Goal: Transaction & Acquisition: Book appointment/travel/reservation

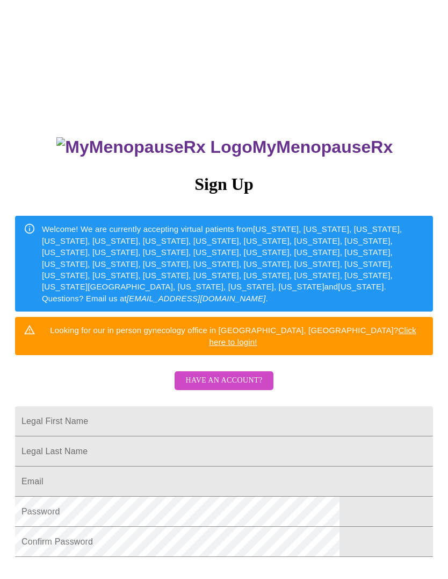
click at [358, 328] on link "Click here to login!" at bounding box center [313, 335] width 207 height 20
click at [314, 414] on input "Legal First Name" at bounding box center [224, 421] width 418 height 30
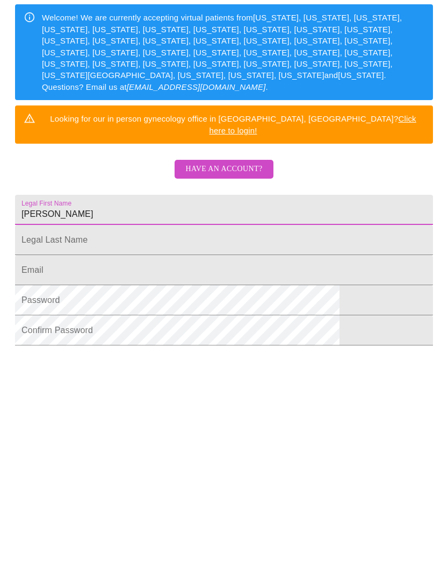
type input "[PERSON_NAME]"
click at [246, 408] on input "Legal First Name" at bounding box center [224, 423] width 418 height 30
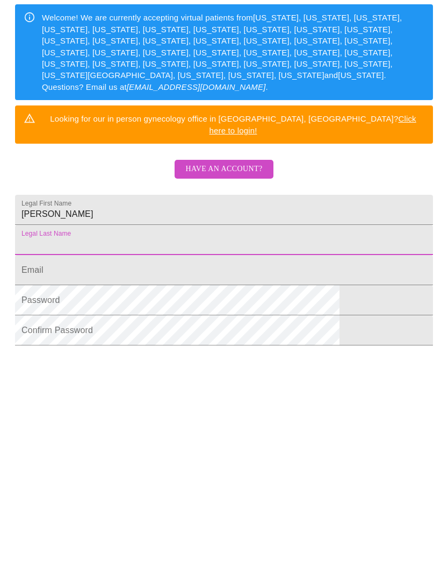
type input "[PERSON_NAME]"
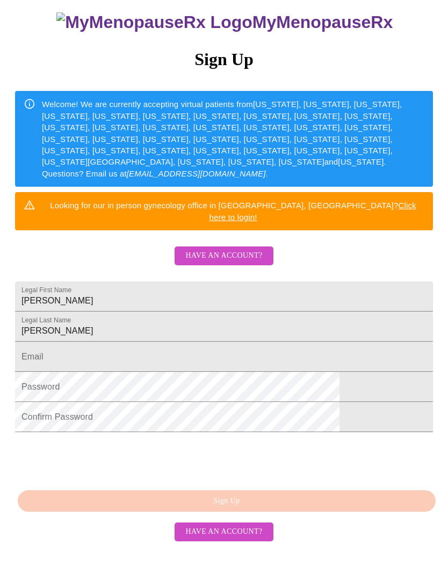
click at [247, 358] on input "Legal First Name" at bounding box center [224, 357] width 418 height 30
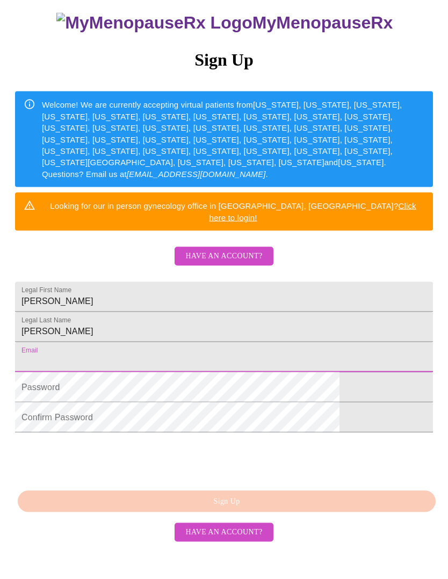
type input "[EMAIL_ADDRESS][DOMAIN_NAME]"
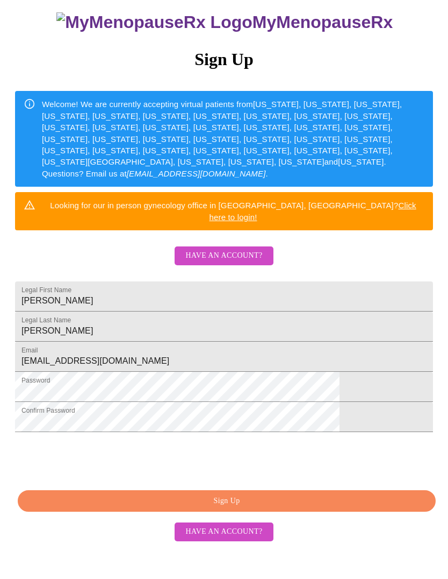
click at [297, 508] on span "Sign Up" at bounding box center [227, 501] width 394 height 13
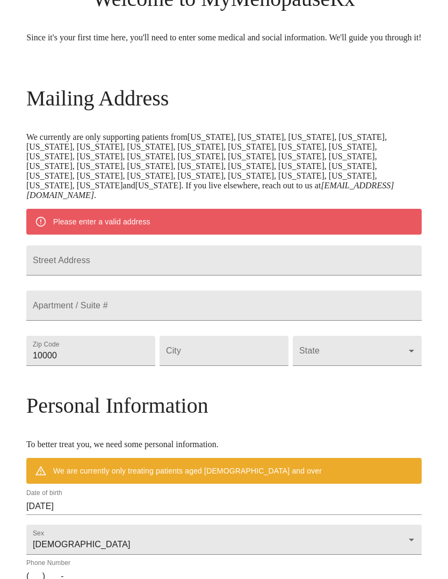
click at [315, 275] on input "Street Address" at bounding box center [224, 260] width 396 height 30
type input "[STREET_ADDRESS][PERSON_NAME]"
click at [140, 366] on input "10000" at bounding box center [90, 351] width 129 height 30
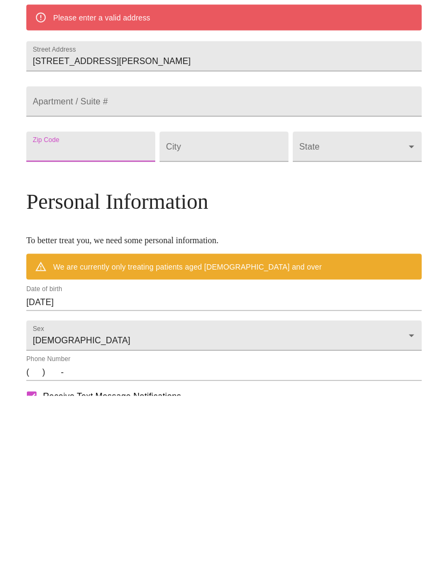
type input "60506"
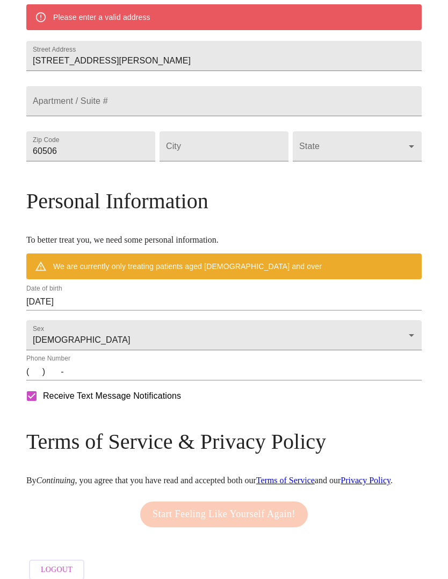
click at [235, 161] on input "Street Address" at bounding box center [224, 146] width 129 height 30
type input "Aurora"
click at [354, 191] on body "MyMenopauseRx Welcome to MyMenopauseRx Since it's your first time here, you'll …" at bounding box center [224, 146] width 440 height 877
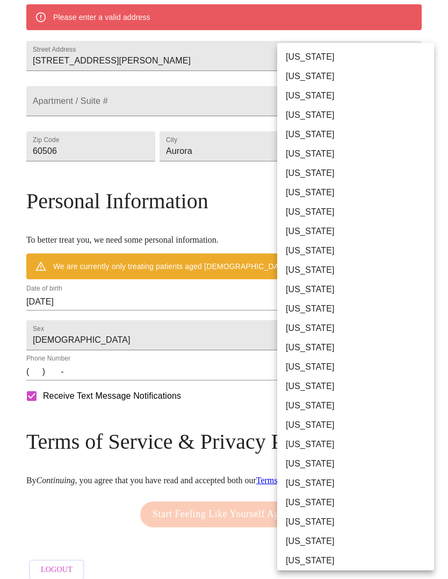
click at [314, 290] on li "[US_STATE]" at bounding box center [355, 289] width 157 height 19
type input "[US_STATE]"
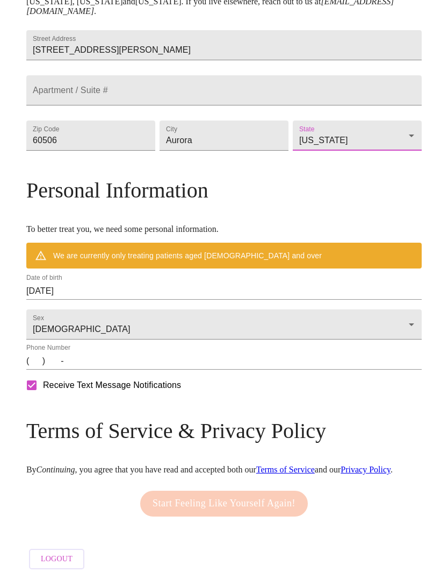
click at [332, 300] on input "[DATE]" at bounding box center [224, 290] width 396 height 17
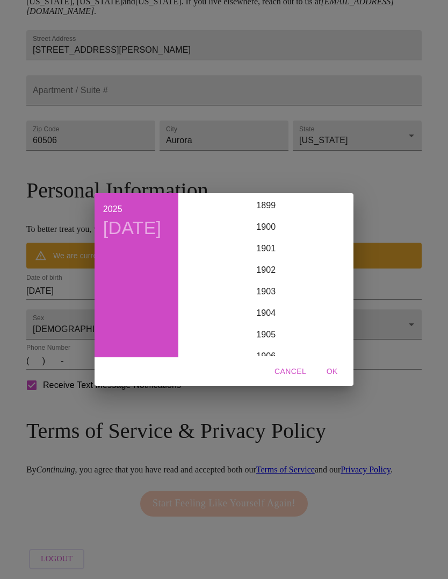
scroll to position [2646, 0]
click at [143, 286] on div "2025 [DATE]" at bounding box center [137, 275] width 84 height 164
click at [136, 239] on h4 "[DATE]" at bounding box center [132, 228] width 59 height 23
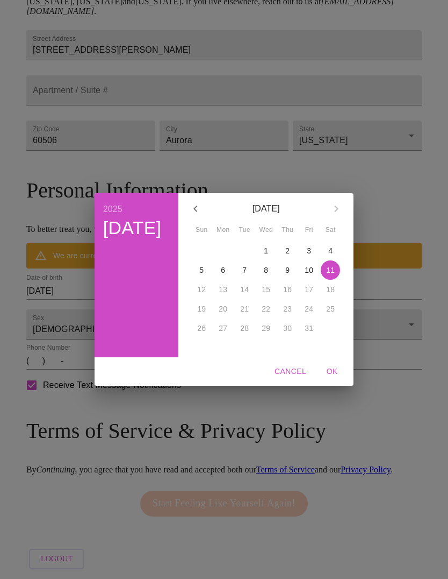
click at [193, 204] on icon "button" at bounding box center [195, 208] width 13 height 13
click at [197, 208] on icon "button" at bounding box center [196, 208] width 4 height 6
click at [193, 207] on icon "button" at bounding box center [195, 208] width 13 height 13
click at [197, 208] on icon "button" at bounding box center [196, 208] width 4 height 6
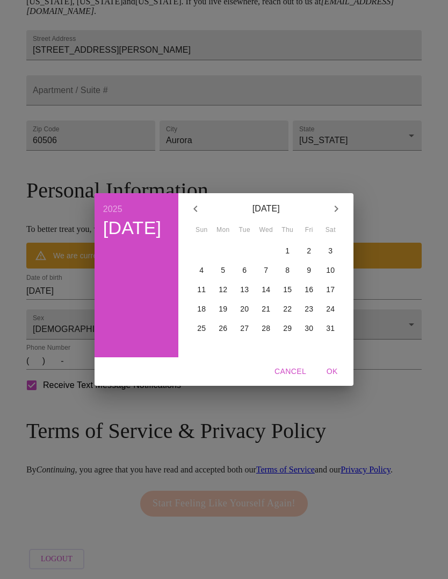
click at [197, 206] on icon "button" at bounding box center [195, 208] width 13 height 13
click at [205, 209] on button "button" at bounding box center [196, 209] width 26 height 26
click at [197, 206] on icon "button" at bounding box center [196, 208] width 4 height 6
click at [194, 204] on icon "button" at bounding box center [195, 208] width 13 height 13
click at [283, 306] on p "23" at bounding box center [287, 308] width 9 height 11
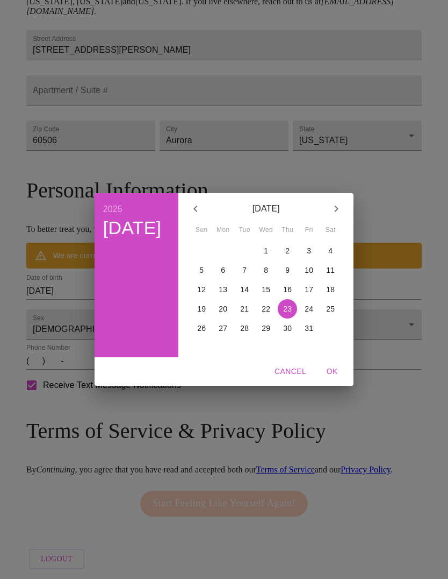
click at [335, 205] on icon "button" at bounding box center [336, 208] width 13 height 13
click at [209, 209] on button "button" at bounding box center [196, 209] width 26 height 26
click at [333, 369] on span "OK" at bounding box center [332, 371] width 26 height 13
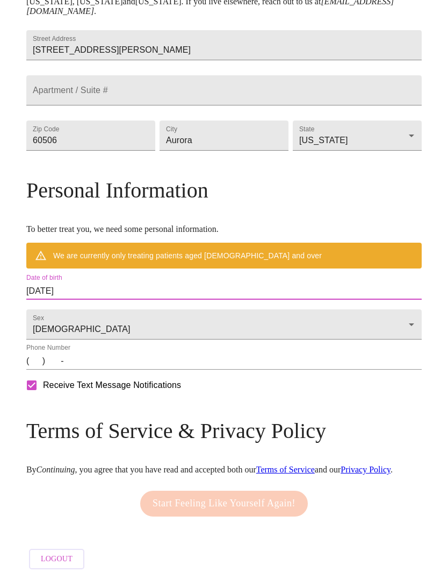
click at [282, 300] on input "[DATE]" at bounding box center [224, 290] width 396 height 17
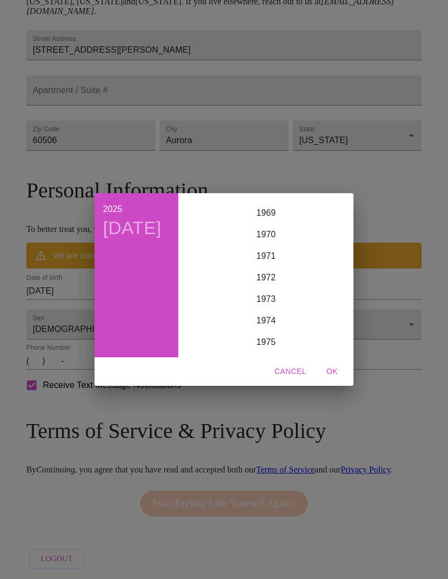
scroll to position [1501, 0]
click at [271, 232] on div "1970" at bounding box center [266, 232] width 167 height 22
click at [336, 369] on span "OK" at bounding box center [332, 371] width 26 height 13
type input "[DATE]"
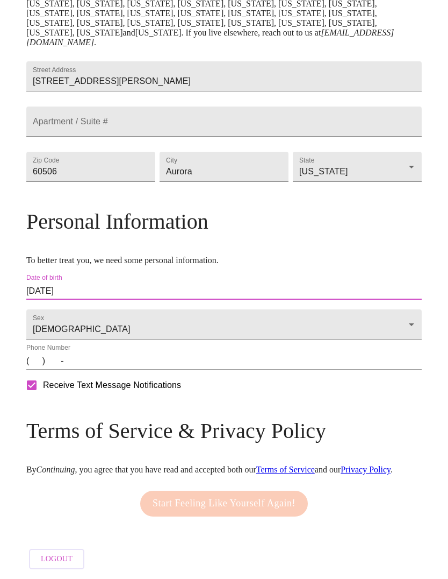
click at [343, 363] on input "(   )    -" at bounding box center [224, 360] width 396 height 17
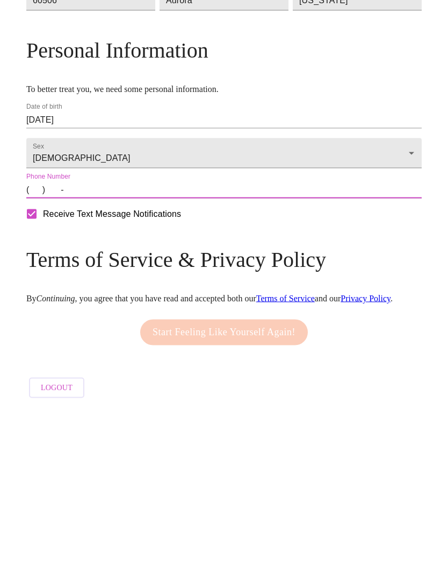
type input "[PHONE_NUMBER]"
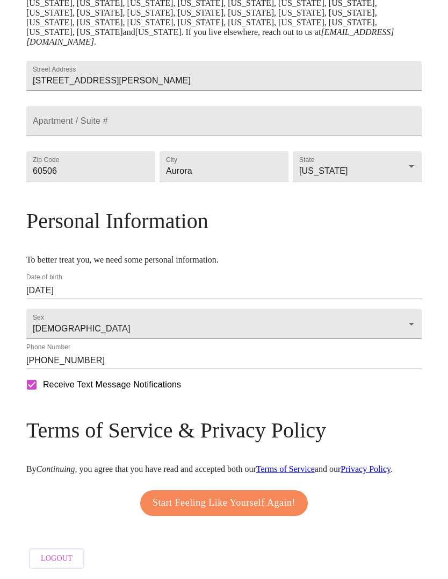
click at [280, 495] on span "Start Feeling Like Yourself Again!" at bounding box center [224, 503] width 143 height 17
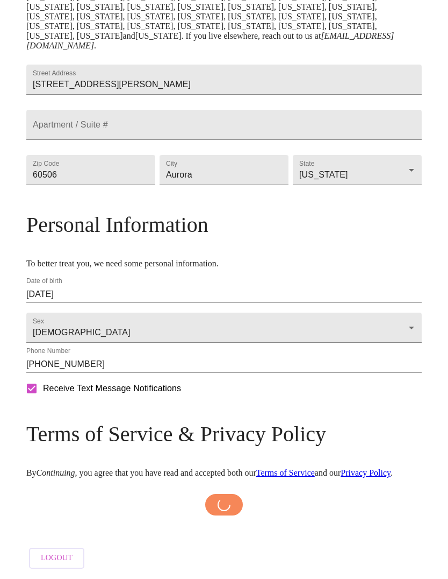
scroll to position [336, 0]
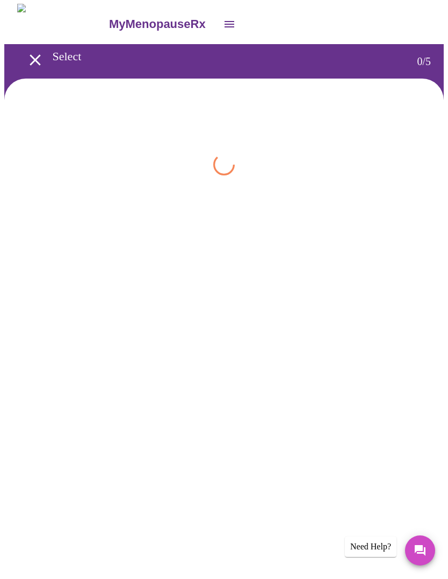
scroll to position [1, 0]
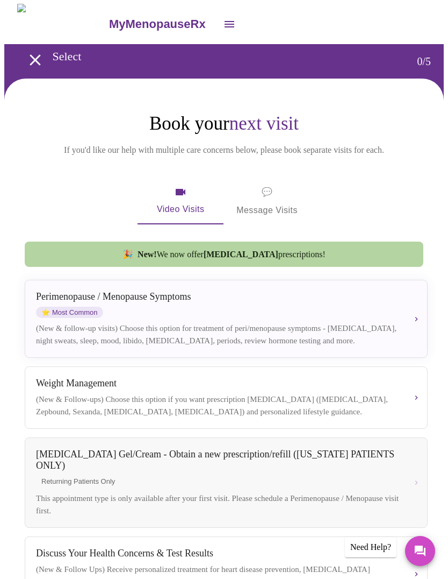
click at [417, 315] on div "[MEDICAL_DATA] / Menopause Symptoms ⭐ Most Common (New & follow-up visits) Choo…" at bounding box center [226, 318] width 381 height 55
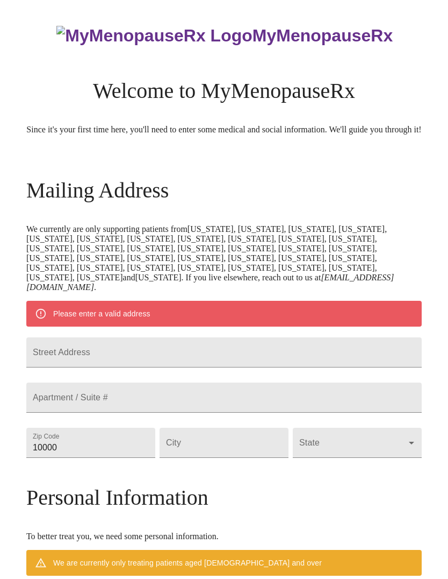
scroll to position [336, 0]
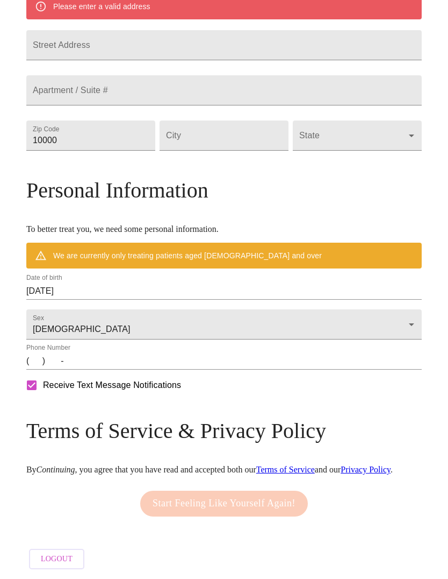
click at [333, 369] on input "(   )    -" at bounding box center [224, 360] width 396 height 17
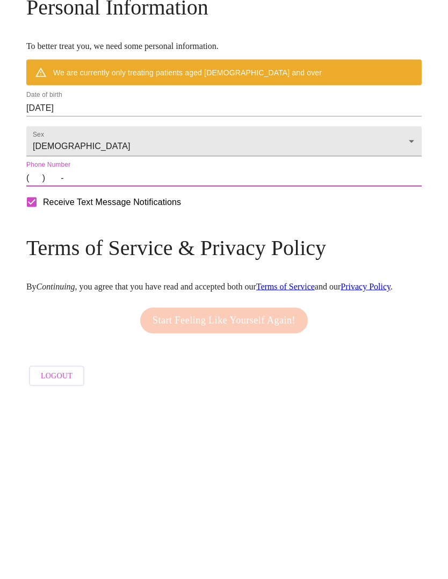
type input "[PHONE_NUMBER]"
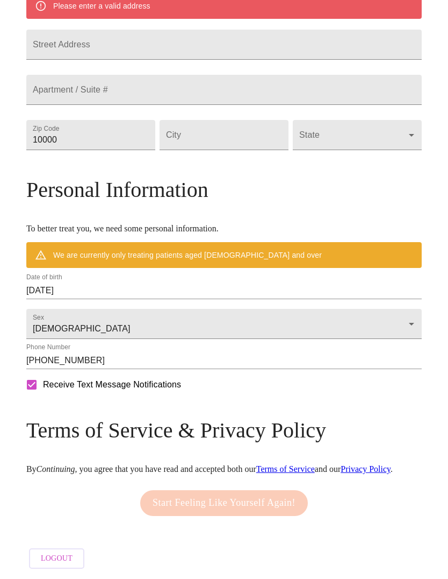
click at [350, 282] on input "[DATE]" at bounding box center [224, 290] width 396 height 17
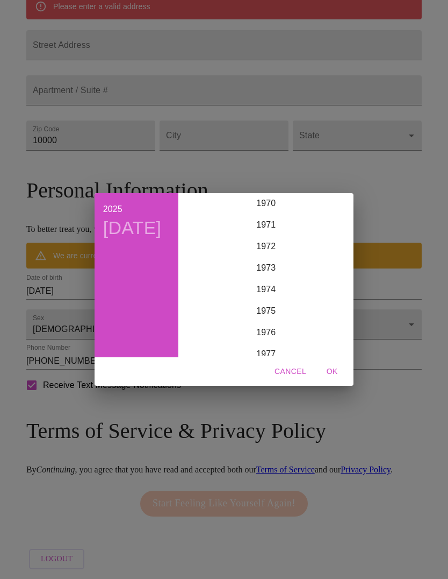
scroll to position [1530, 0]
click at [279, 202] on div "1970" at bounding box center [266, 203] width 167 height 22
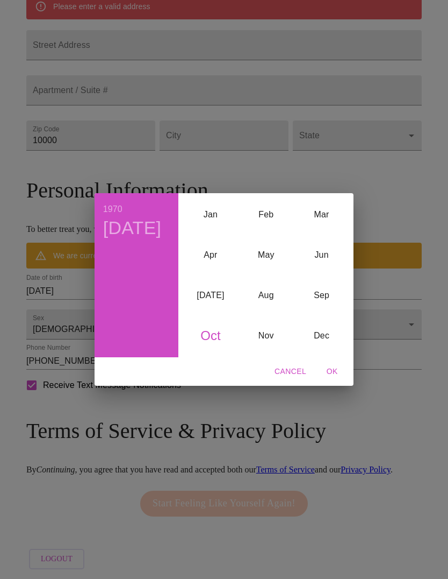
click at [144, 239] on h4 "[DATE]" at bounding box center [132, 228] width 59 height 23
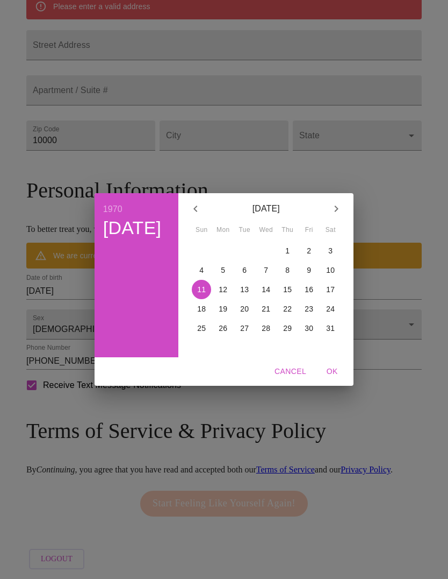
click at [205, 212] on button "button" at bounding box center [196, 209] width 26 height 26
click at [202, 212] on icon "button" at bounding box center [195, 208] width 13 height 13
click at [189, 211] on button "button" at bounding box center [196, 209] width 26 height 26
click at [192, 212] on icon "button" at bounding box center [195, 208] width 13 height 13
click at [197, 209] on icon "button" at bounding box center [196, 208] width 4 height 6
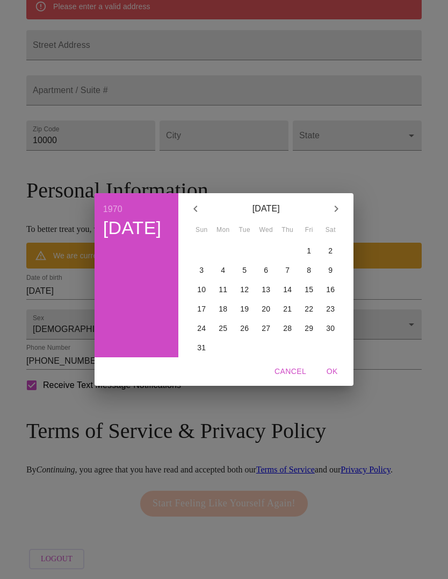
click at [198, 206] on icon "button" at bounding box center [195, 208] width 13 height 13
click at [197, 206] on icon "button" at bounding box center [195, 208] width 13 height 13
click at [197, 208] on icon "button" at bounding box center [195, 208] width 13 height 13
click at [197, 206] on icon "button" at bounding box center [196, 208] width 4 height 6
click at [308, 305] on p "23" at bounding box center [309, 308] width 9 height 11
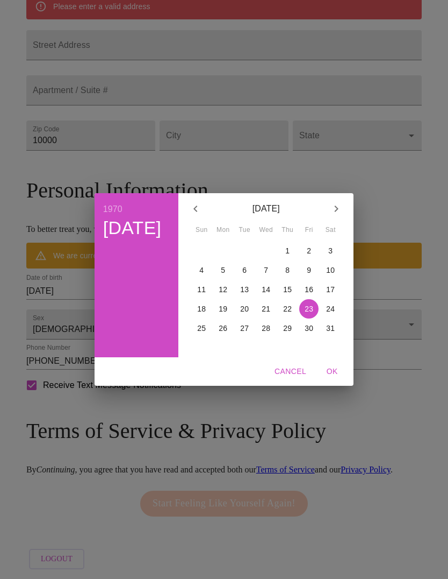
click at [327, 371] on span "OK" at bounding box center [332, 371] width 26 height 13
type input "[DATE]"
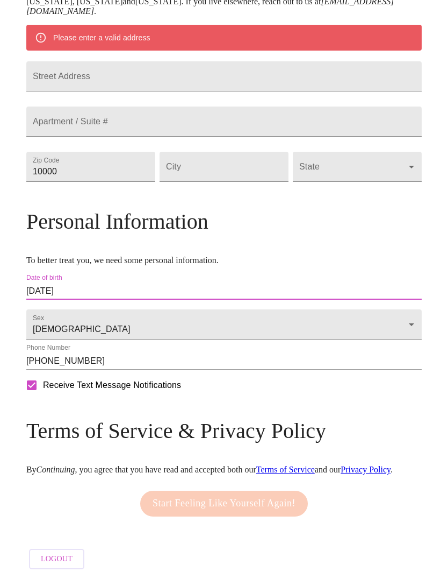
click at [316, 418] on h3 "Terms of Service & Privacy Policy" at bounding box center [224, 430] width 396 height 25
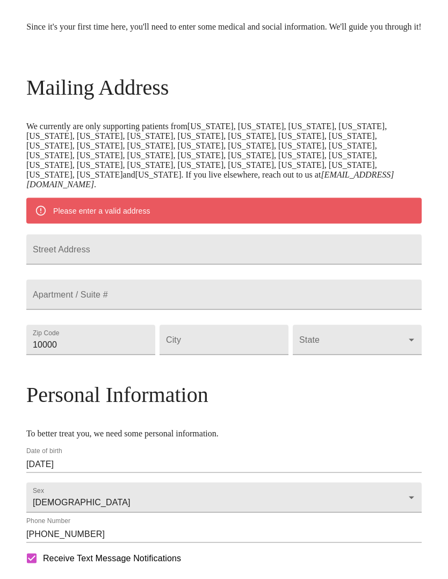
scroll to position [95, 0]
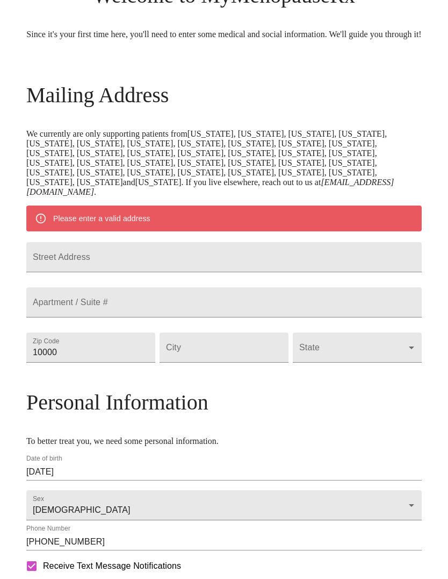
click at [333, 273] on input "Street Address" at bounding box center [224, 258] width 396 height 30
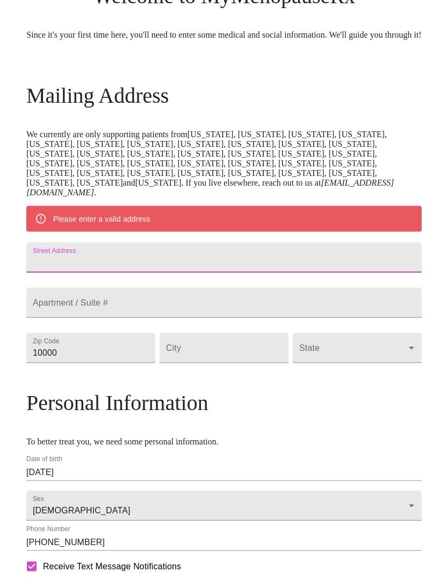
type input "[STREET_ADDRESS][PERSON_NAME]"
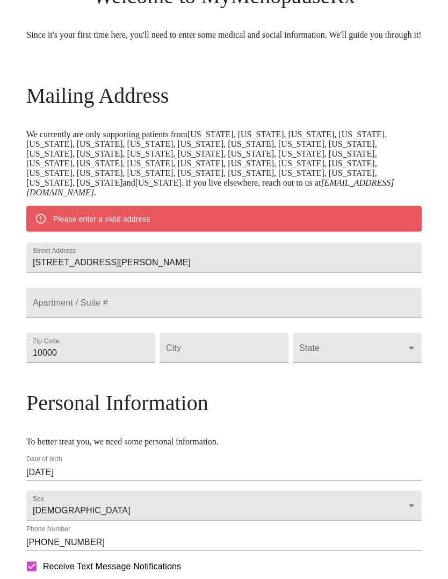
scroll to position [95, 0]
click at [151, 362] on input "10000" at bounding box center [90, 347] width 129 height 30
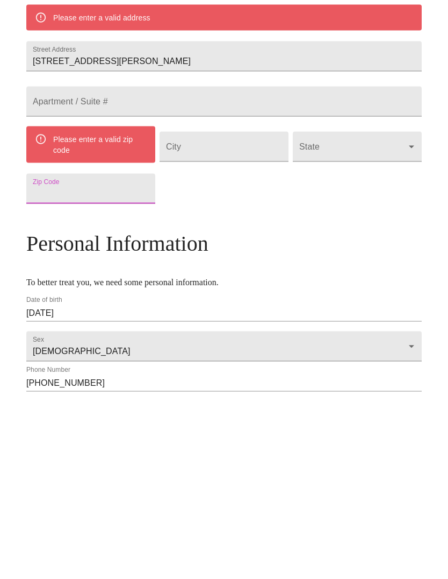
type input "60506"
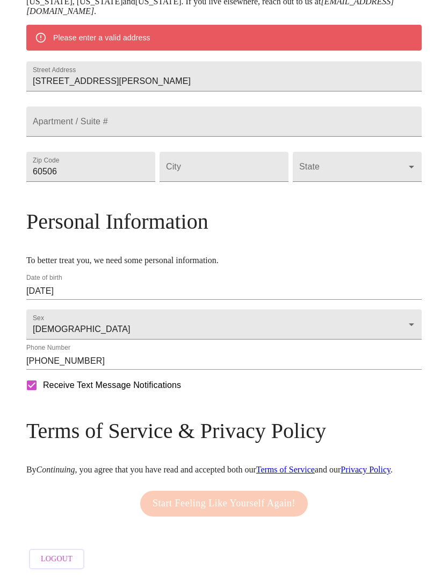
click at [236, 182] on input "Street Address" at bounding box center [224, 167] width 129 height 30
type input "Aurora"
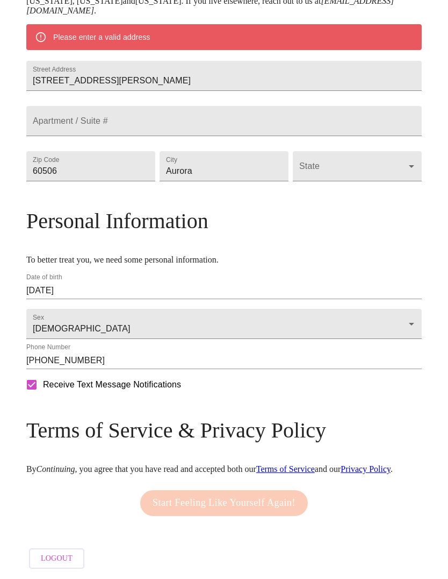
scroll to position [296, 0]
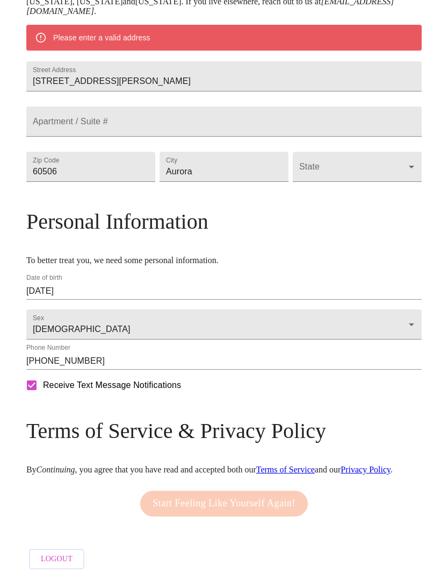
click at [356, 193] on body "MyMenopauseRx Welcome to MyMenopauseRx Since it's your first time here, you'll …" at bounding box center [224, 151] width 440 height 846
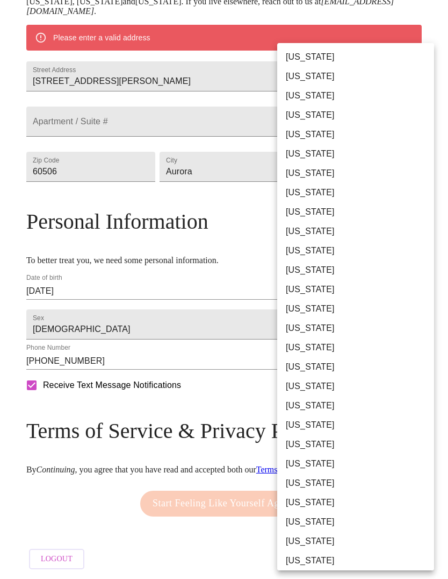
click at [320, 292] on li "[US_STATE]" at bounding box center [355, 289] width 157 height 19
type input "[US_STATE]"
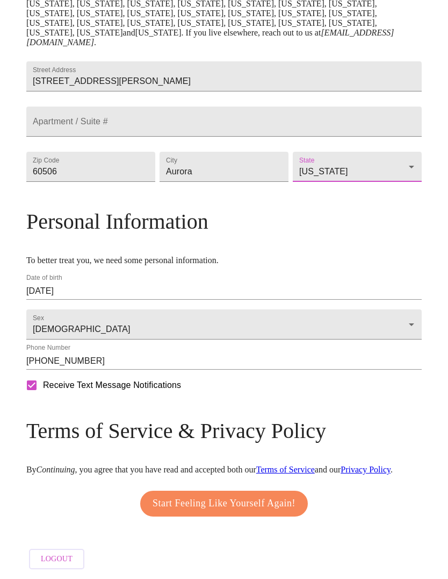
click at [262, 512] on span "Start Feeling Like Yourself Again!" at bounding box center [224, 503] width 143 height 17
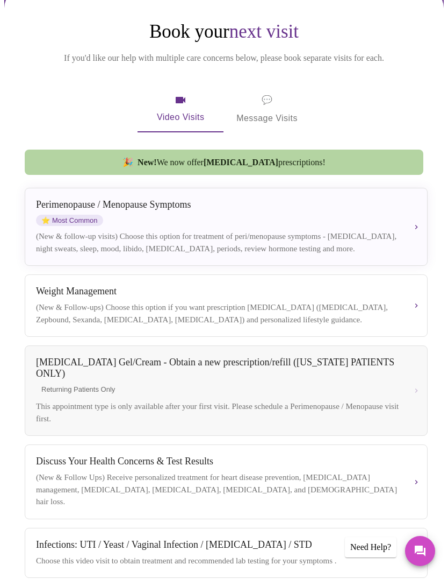
scroll to position [92, 0]
click at [308, 239] on div "(New & follow-up visits) Choose this option for treatment of peri/menopause sym…" at bounding box center [218, 243] width 364 height 24
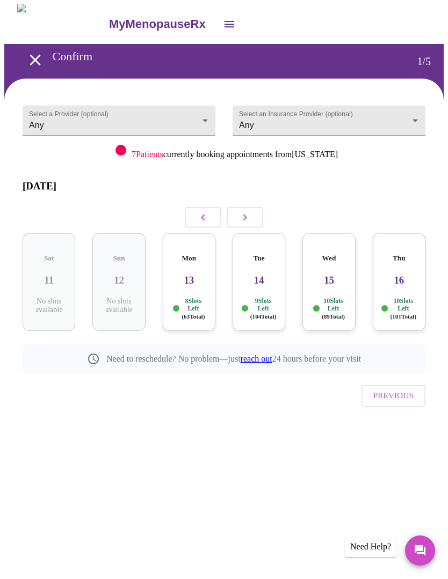
click at [185, 271] on div "Mon 13 8 Slots Left ( 63 Total)" at bounding box center [189, 282] width 53 height 98
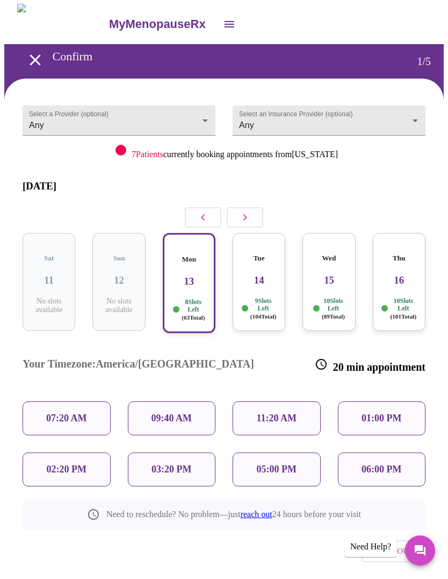
click at [204, 113] on body "MyMenopauseRx Confirm 1 / 5 Select a Provider (optional) Any Any Select an Insu…" at bounding box center [224, 310] width 440 height 612
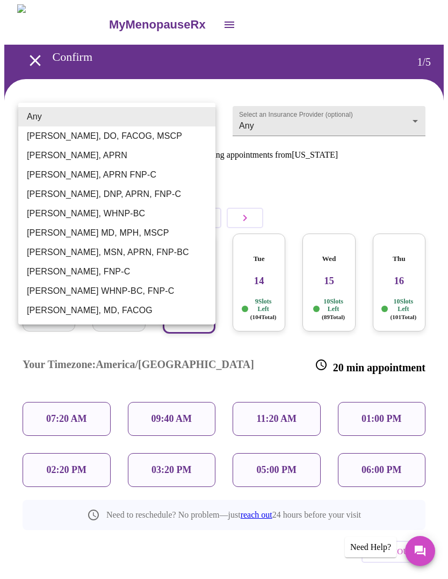
click at [409, 112] on div at bounding box center [224, 289] width 448 height 579
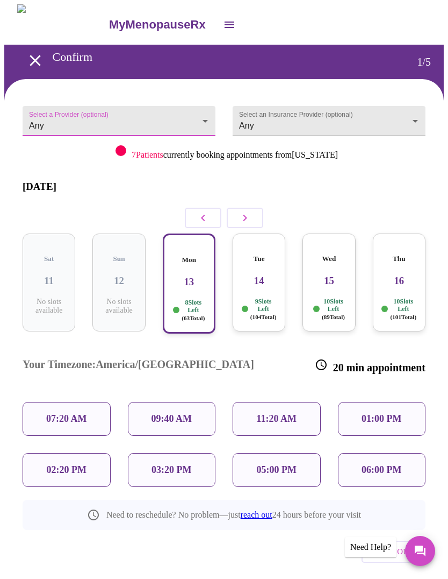
click at [409, 112] on body "MyMenopauseRx Confirm 1 / 5 Select a Provider (optional) Any Any Select an Insu…" at bounding box center [224, 310] width 440 height 612
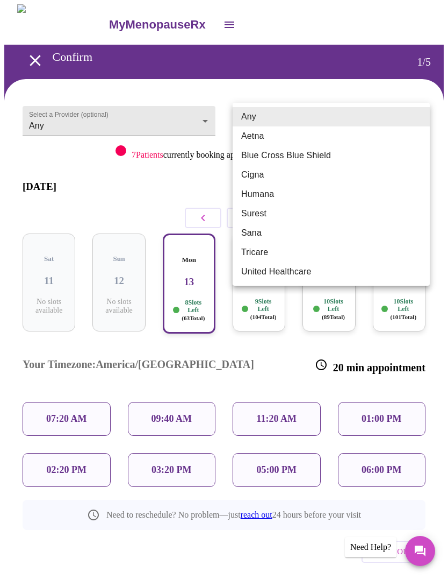
click at [318, 155] on li "Blue Cross Blue Shield" at bounding box center [331, 155] width 197 height 19
type input "Blue Cross Blue Shield"
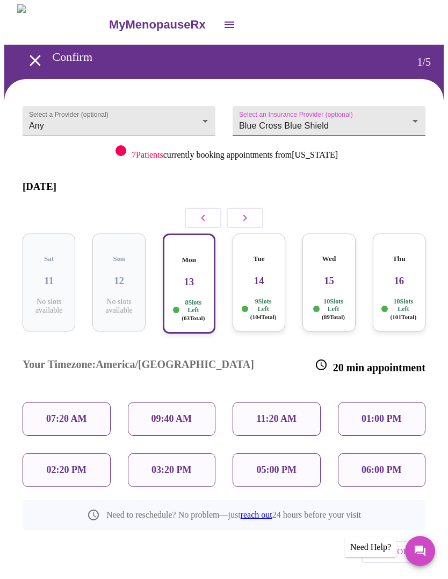
click at [204, 113] on body "MyMenopauseRx Confirm 1 / 5 Select a Provider (optional) Any Any Select an Insu…" at bounding box center [224, 310] width 440 height 612
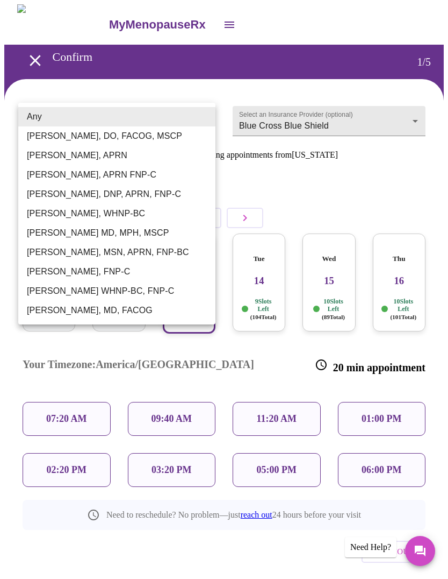
click at [149, 143] on li "[PERSON_NAME], DO, FACOG, MSCP" at bounding box center [116, 135] width 197 height 19
type input "[PERSON_NAME], DO, FACOG, MSCP"
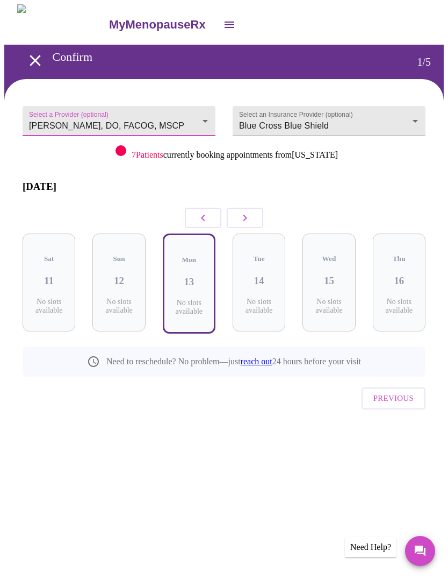
click at [254, 208] on button "button" at bounding box center [245, 218] width 37 height 20
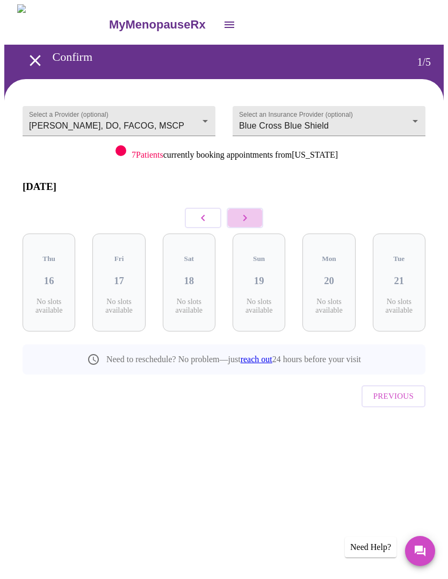
click at [246, 211] on icon "button" at bounding box center [245, 217] width 13 height 13
click at [250, 211] on icon "button" at bounding box center [245, 217] width 13 height 13
click at [251, 211] on icon "button" at bounding box center [245, 217] width 13 height 13
click at [43, 275] on h3 "03" at bounding box center [48, 281] width 35 height 12
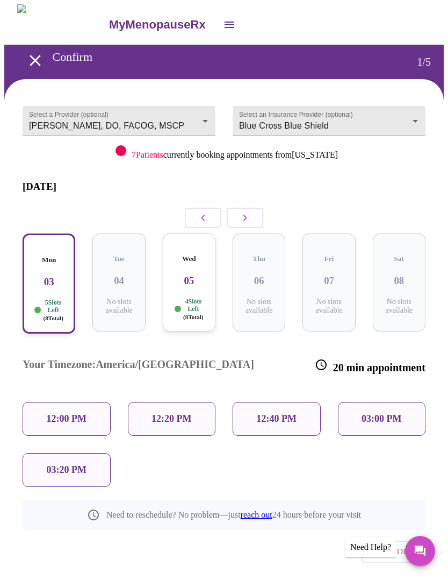
click at [188, 268] on div "Wed 05 4 Slots Left ( 8 Total)" at bounding box center [189, 282] width 53 height 98
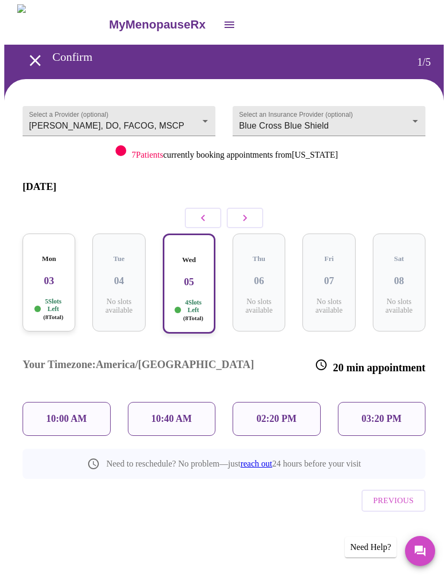
click at [40, 275] on h3 "03" at bounding box center [48, 281] width 35 height 12
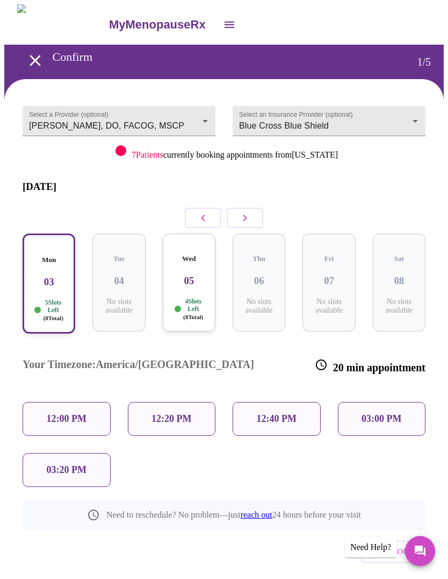
click at [86, 464] on p "03:20 PM" at bounding box center [67, 469] width 40 height 11
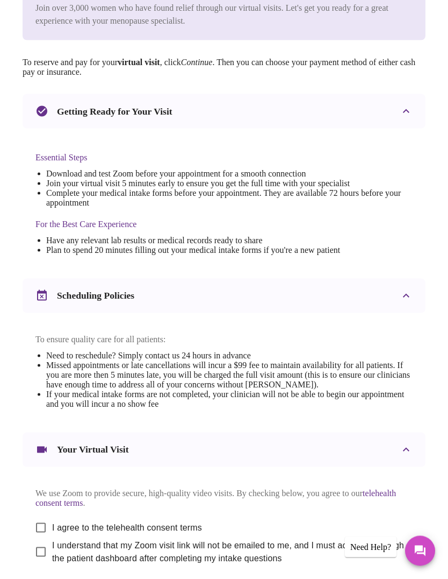
scroll to position [237, 0]
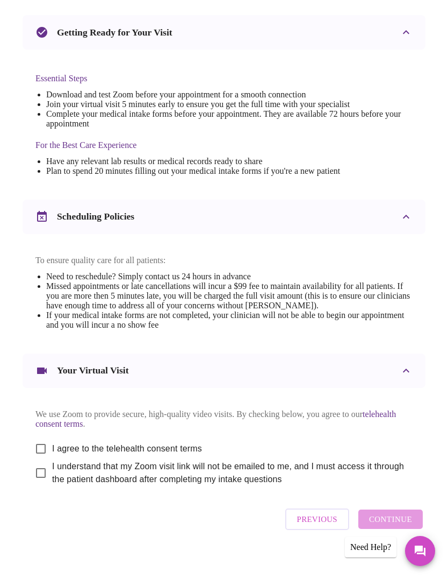
click at [35, 460] on input "I agree to the telehealth consent terms" at bounding box center [41, 448] width 23 height 23
checkbox input "true"
click at [42, 484] on input "I understand that my Zoom visit link will not be emailed to me, and I must acce…" at bounding box center [41, 472] width 23 height 23
checkbox input "true"
click at [405, 526] on span "Continue" at bounding box center [390, 519] width 43 height 14
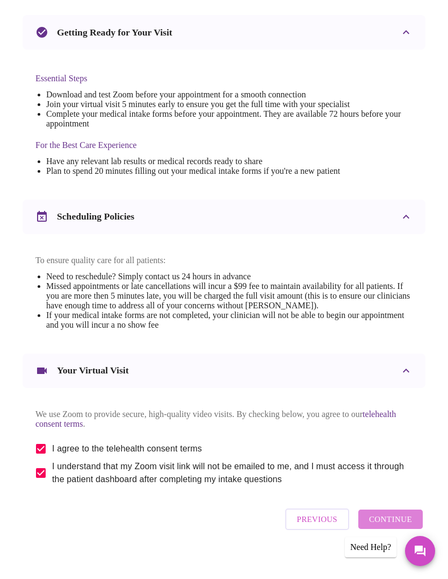
scroll to position [0, 0]
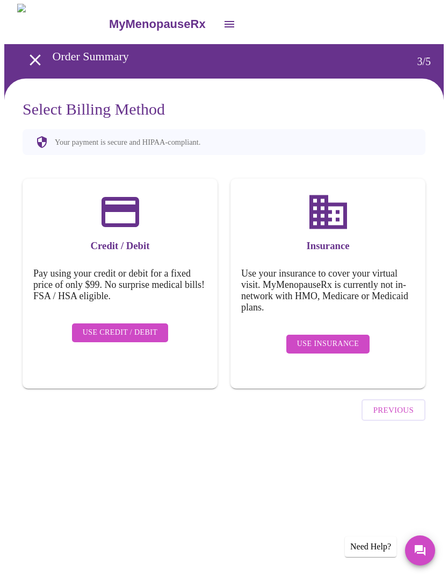
click at [349, 338] on span "Use Insurance" at bounding box center [328, 344] width 62 height 13
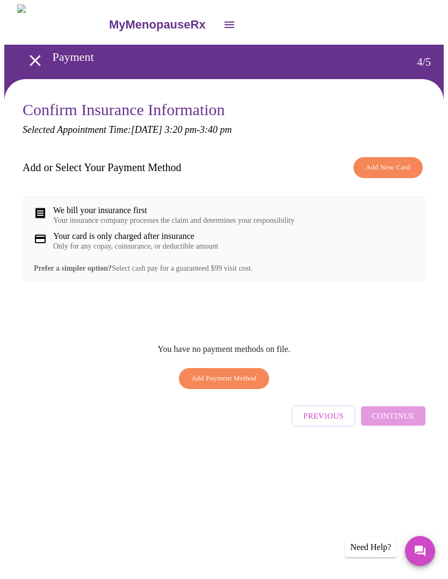
click at [396, 166] on span "Add New Card" at bounding box center [388, 167] width 45 height 12
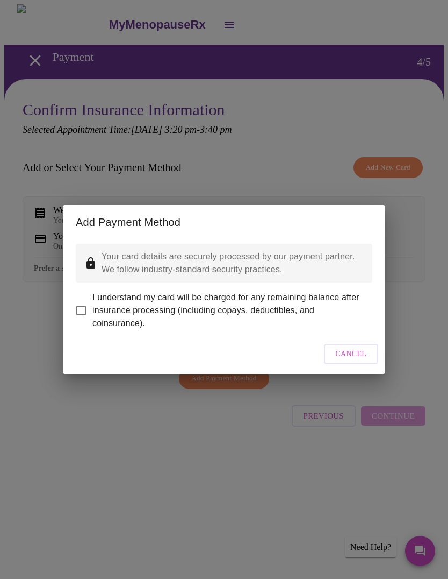
click at [84, 309] on input "I understand my card will be charged for any remaining balance after insurance …" at bounding box center [81, 310] width 23 height 23
checkbox input "true"
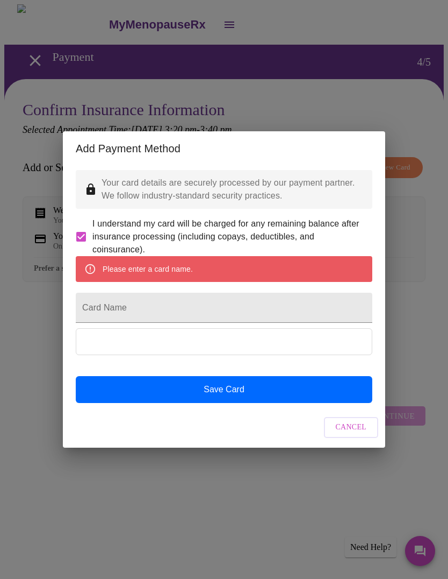
click at [269, 308] on input "Card Name" at bounding box center [224, 308] width 297 height 30
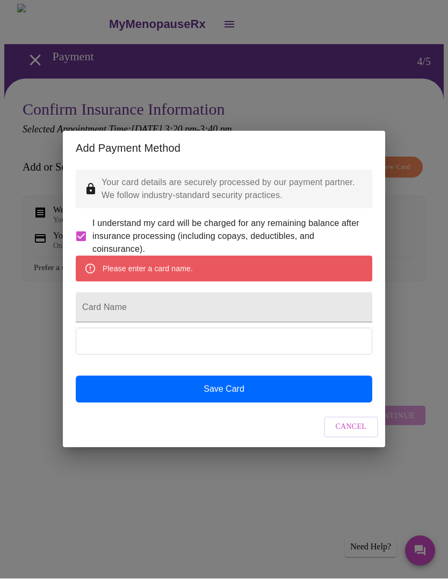
click at [258, 303] on input "Card Name" at bounding box center [224, 308] width 297 height 30
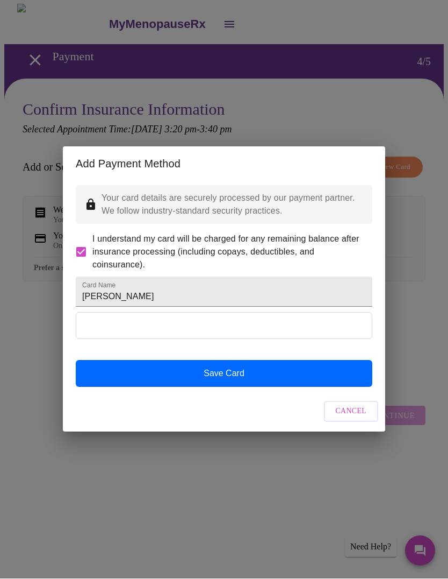
click at [105, 297] on input "[PERSON_NAME]" at bounding box center [224, 292] width 297 height 30
type input "[PERSON_NAME]"
click at [328, 387] on button "Save Card" at bounding box center [224, 373] width 297 height 27
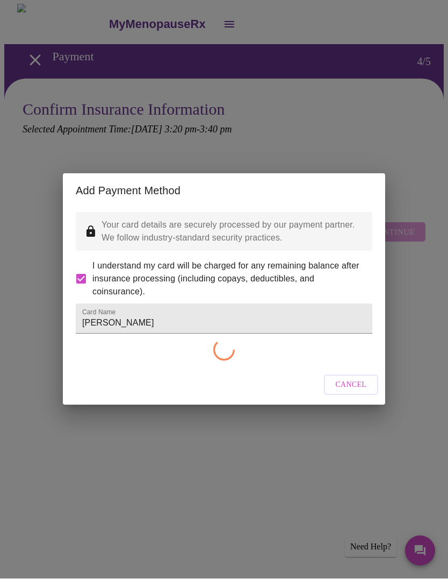
checkbox input "false"
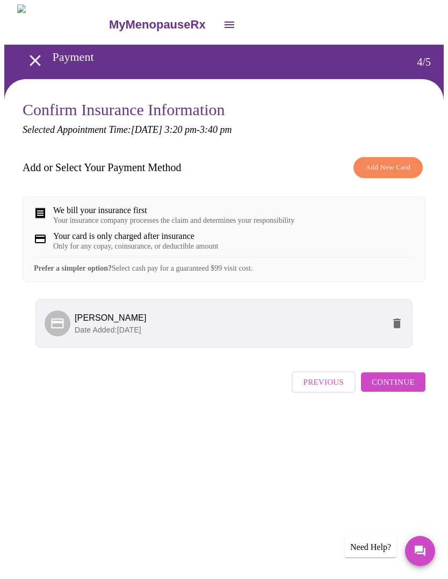
click at [408, 389] on span "Continue" at bounding box center [393, 382] width 43 height 14
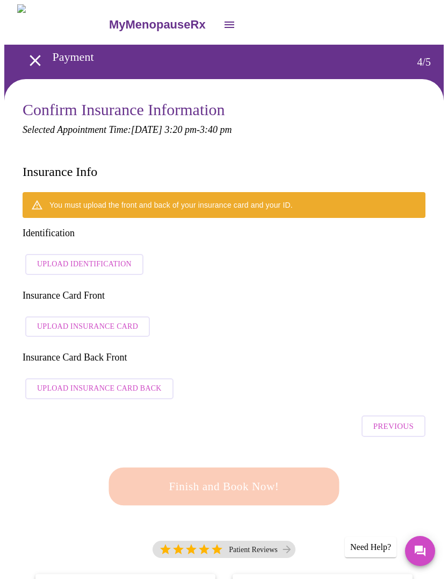
click at [104, 258] on span "Upload Identification" at bounding box center [84, 264] width 95 height 13
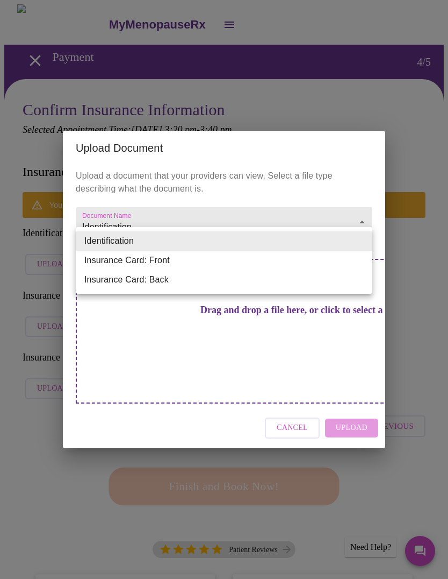
click at [430, 264] on div at bounding box center [224, 289] width 448 height 579
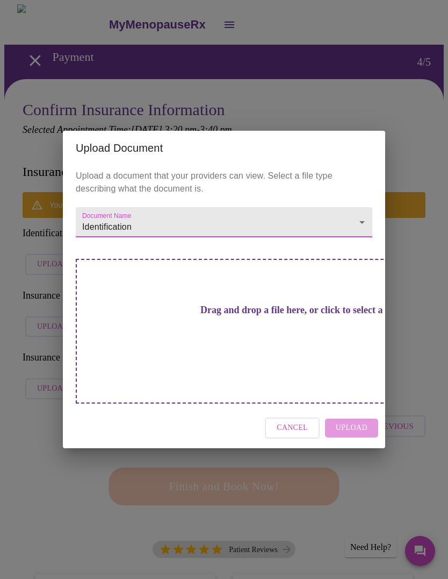
click at [334, 333] on div "Drag and drop a file here, or click to select a file" at bounding box center [299, 331] width 447 height 145
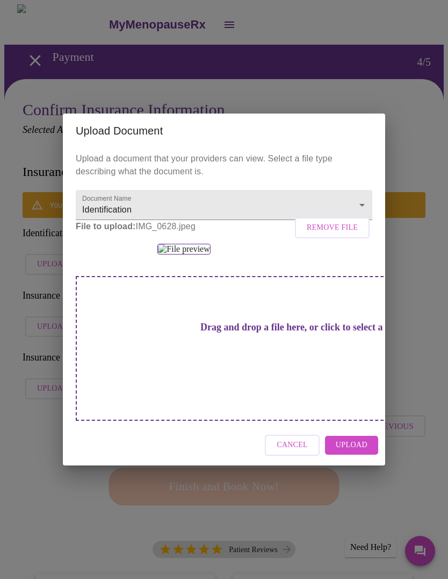
click at [367, 452] on span "Upload" at bounding box center [352, 444] width 32 height 13
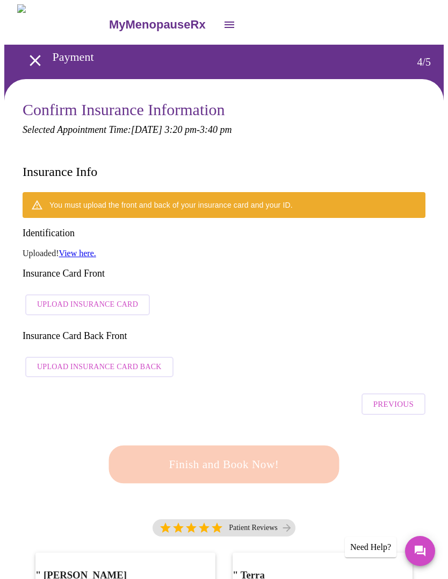
click at [333, 281] on div "You must upload the front and back of your insurance card and your ID. Identifi…" at bounding box center [224, 287] width 403 height 190
click at [84, 248] on link "View here." at bounding box center [77, 252] width 37 height 9
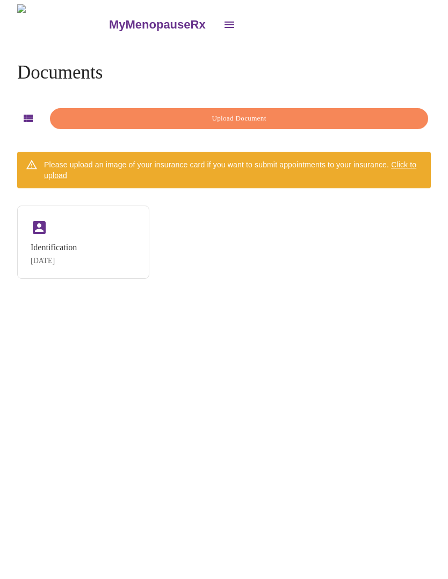
click at [122, 253] on div "Identification [DATE]" at bounding box center [83, 241] width 132 height 73
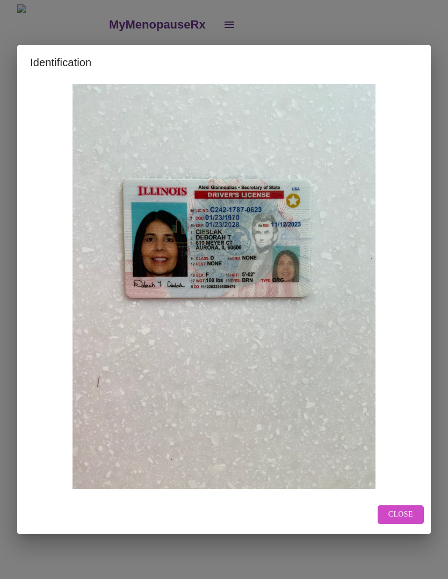
click at [414, 523] on button "Close" at bounding box center [401, 514] width 46 height 19
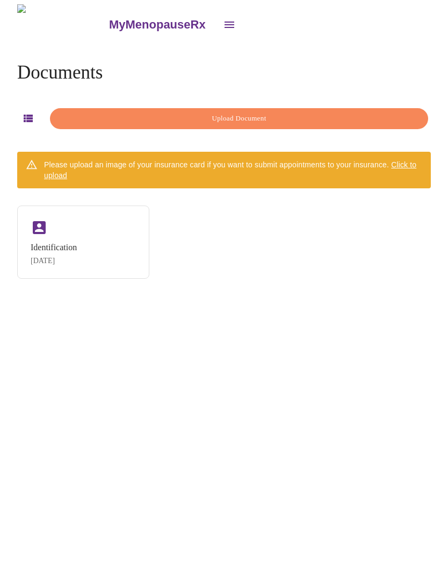
click at [337, 113] on span "Upload Document" at bounding box center [239, 118] width 354 height 12
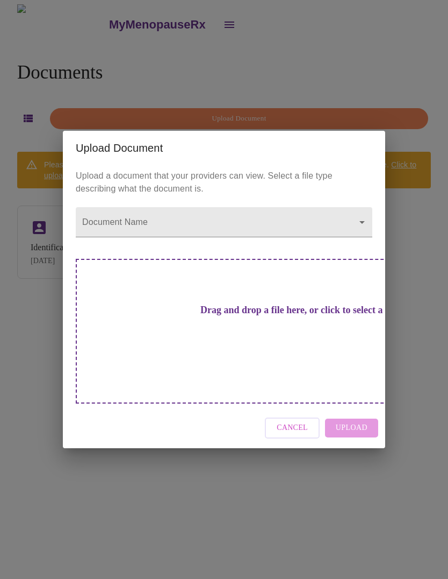
click at [360, 236] on body "MyMenopauseRx Documents Upload Document Please upload an image of your insuranc…" at bounding box center [224, 293] width 440 height 579
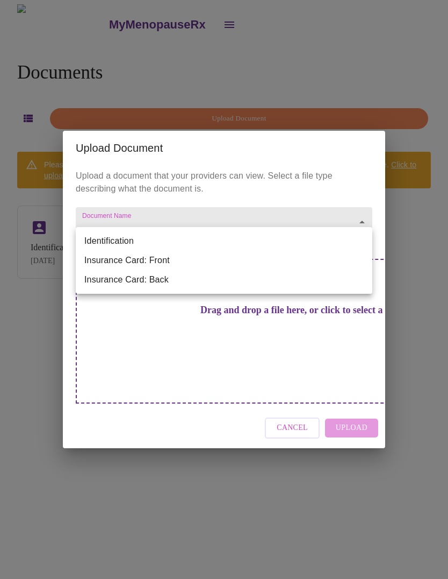
click at [324, 283] on li "Insurance Card: Back" at bounding box center [224, 279] width 297 height 19
type input "Insurance Card: Back"
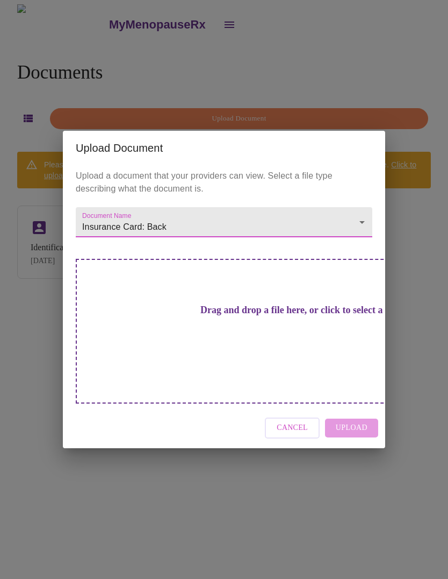
click at [319, 339] on div "Drag and drop a file here, or click to select a file" at bounding box center [299, 331] width 447 height 145
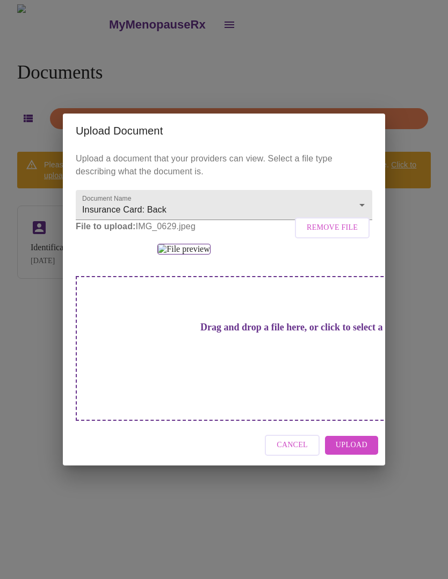
click at [365, 452] on span "Upload" at bounding box center [352, 444] width 32 height 13
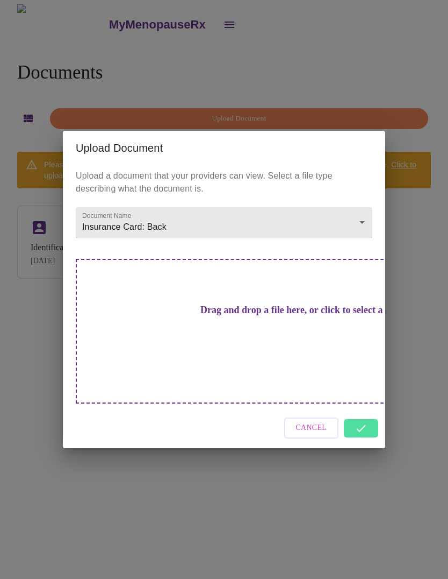
click at [365, 234] on body "MyMenopauseRx Documents Upload Document Please upload an image of your insuranc…" at bounding box center [224, 293] width 440 height 579
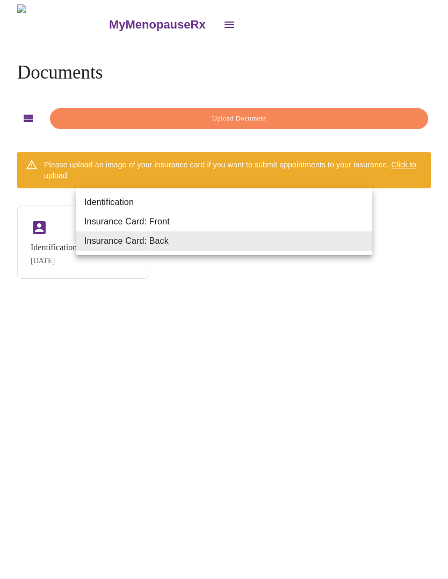
click at [433, 266] on div at bounding box center [224, 289] width 448 height 579
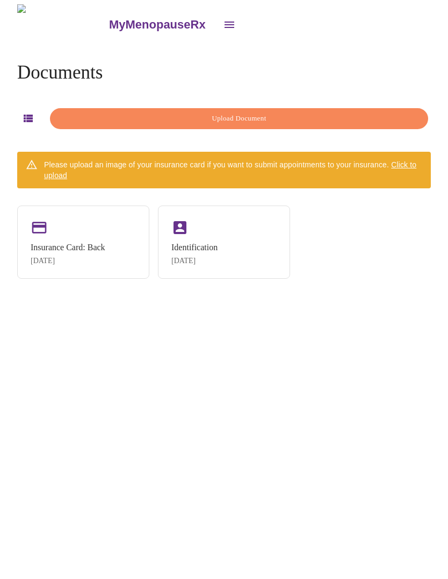
click at [357, 112] on span "Upload Document" at bounding box center [239, 118] width 354 height 12
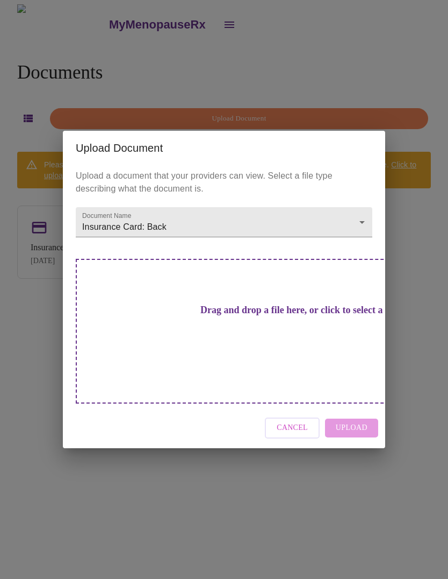
click at [364, 240] on body "MyMenopauseRx Documents Upload Document Please upload an image of your insuranc…" at bounding box center [224, 293] width 440 height 579
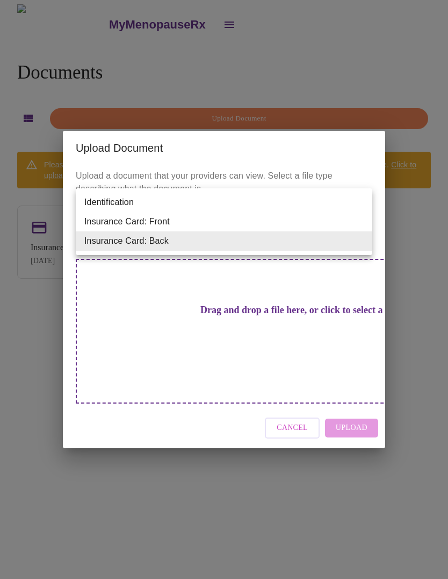
click at [335, 215] on li "Insurance Card: Front" at bounding box center [224, 221] width 297 height 19
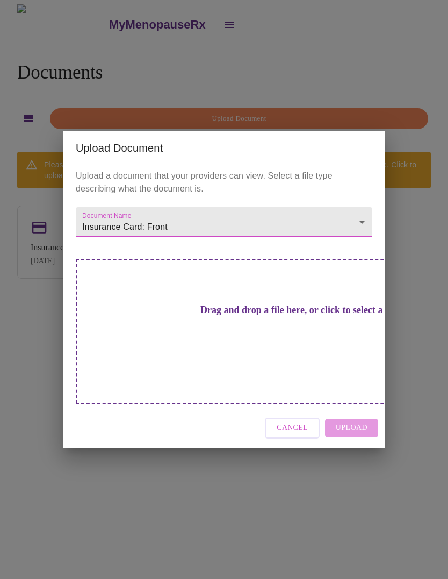
click at [299, 337] on div "Drag and drop a file here, or click to select a file" at bounding box center [299, 331] width 447 height 145
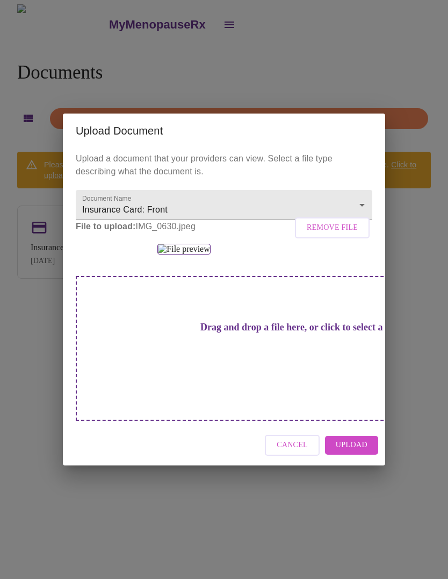
click at [360, 452] on span "Upload" at bounding box center [352, 444] width 32 height 13
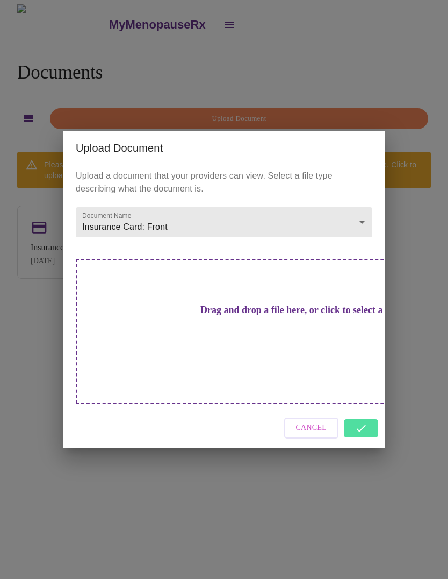
click at [331, 237] on body "MyMenopauseRx Documents Upload Document Please upload an image of your insuranc…" at bounding box center [224, 293] width 440 height 579
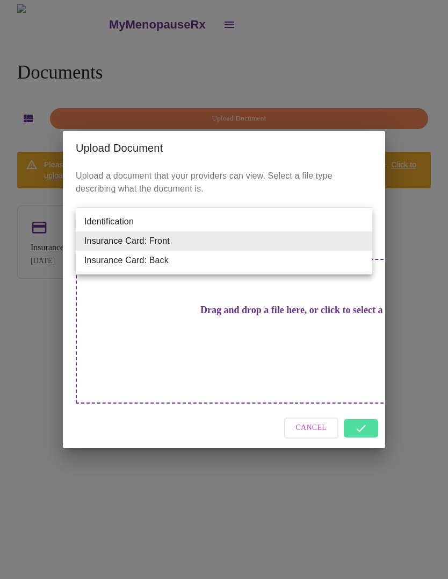
click at [296, 262] on li "Insurance Card: Back" at bounding box center [224, 260] width 297 height 19
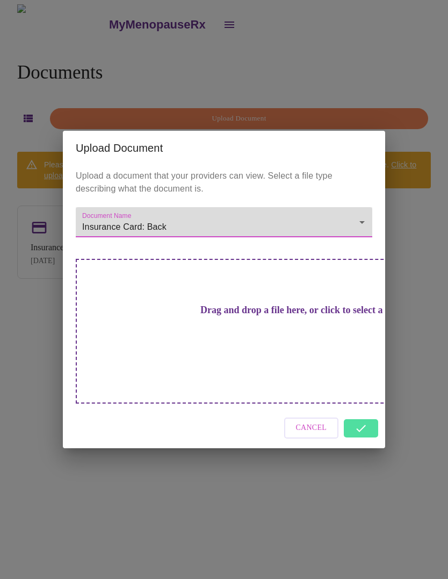
type input "Insurance Card: Back"
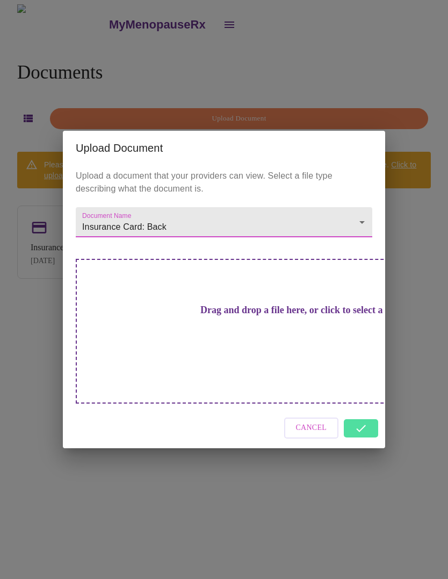
click at [308, 324] on div "Drag and drop a file here, or click to select a file" at bounding box center [299, 331] width 447 height 145
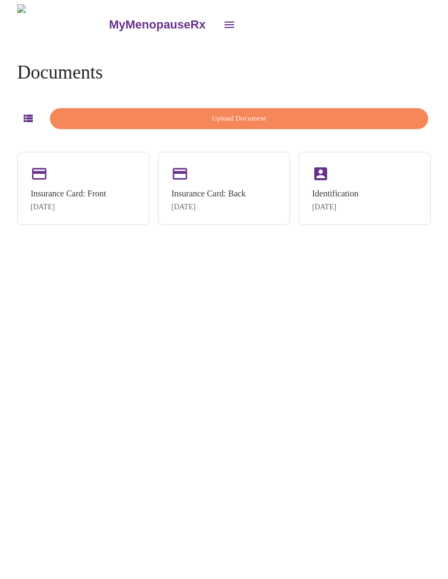
click at [387, 97] on div "Documents Upload Document" at bounding box center [224, 98] width 414 height 73
click at [407, 120] on span "Upload Document" at bounding box center [239, 118] width 354 height 12
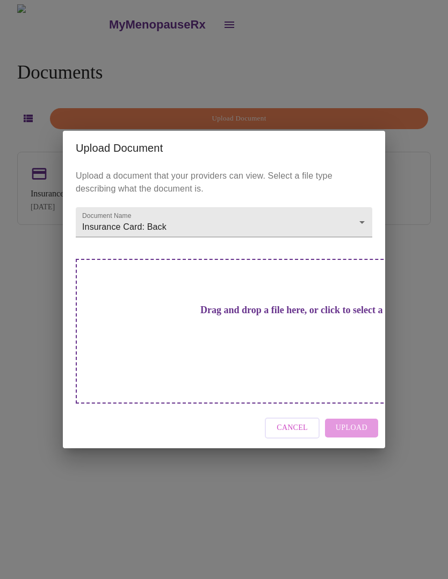
click at [344, 323] on div "Drag and drop a file here, or click to select a file" at bounding box center [299, 331] width 447 height 145
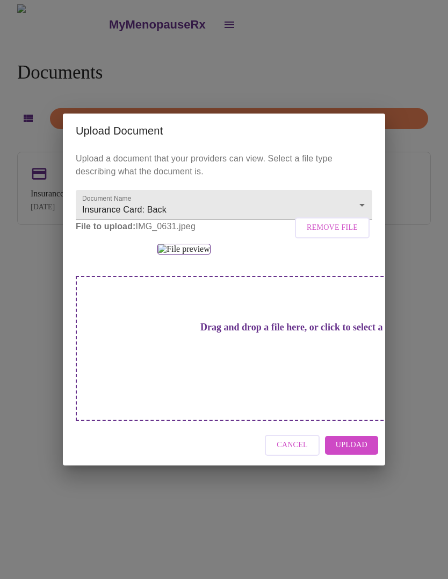
click at [364, 452] on span "Upload" at bounding box center [352, 444] width 32 height 13
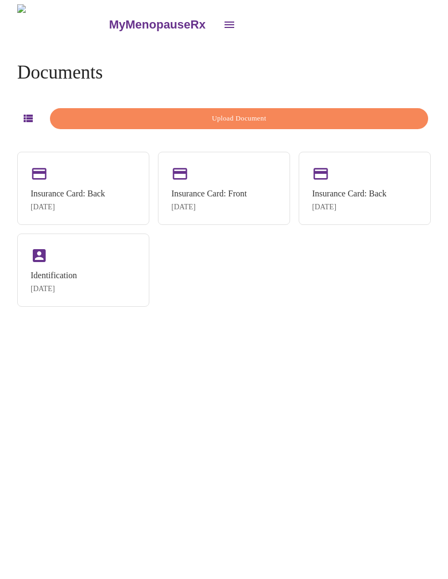
click at [118, 288] on div "Identification Oct 11, 2025" at bounding box center [83, 269] width 132 height 73
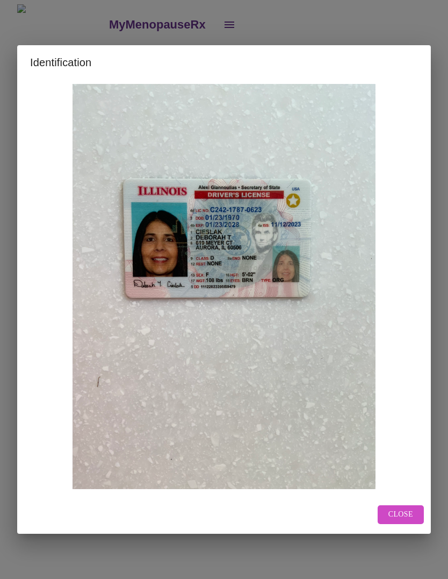
click at [402, 521] on span "Close" at bounding box center [401, 514] width 25 height 13
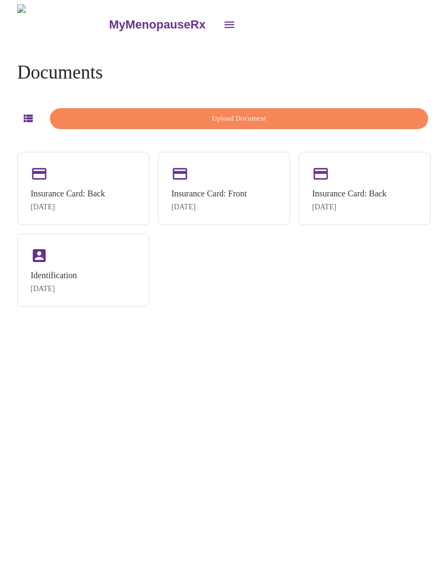
click at [396, 170] on div "Insurance Card: Back Oct 11, 2025" at bounding box center [365, 188] width 132 height 73
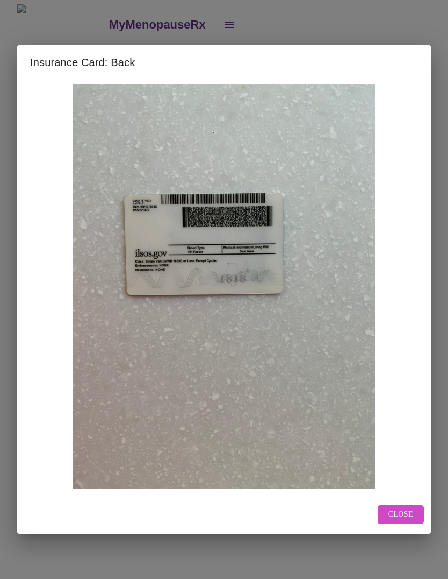
click at [412, 521] on span "Close" at bounding box center [401, 514] width 25 height 13
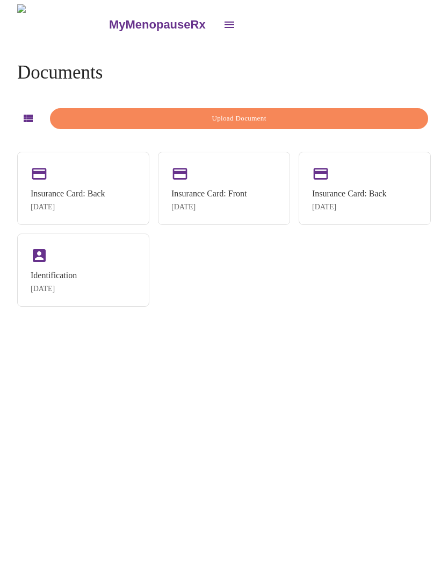
click at [257, 182] on div "Insurance Card: Front Oct 11, 2025" at bounding box center [224, 188] width 132 height 73
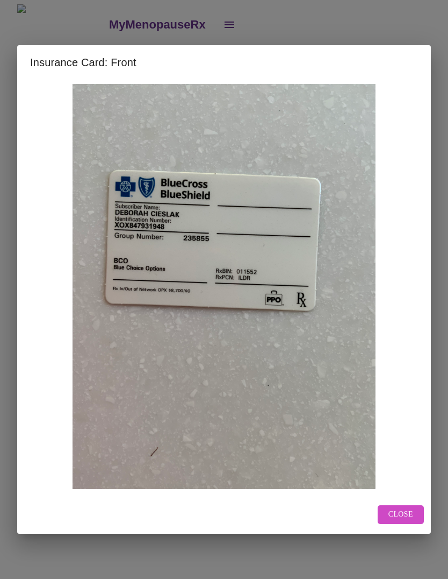
click at [414, 524] on button "Close" at bounding box center [401, 514] width 46 height 19
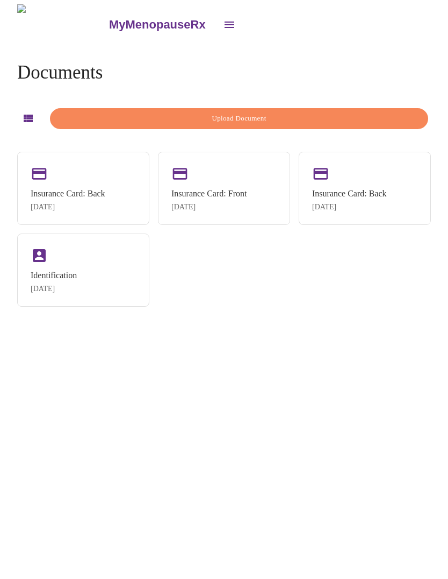
click at [84, 192] on div "Insurance Card: Back" at bounding box center [68, 194] width 75 height 10
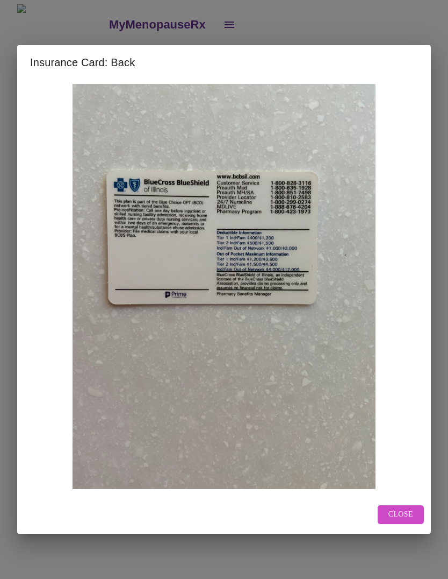
click at [416, 320] on img at bounding box center [224, 286] width 388 height 405
click at [404, 533] on div "Close" at bounding box center [224, 514] width 414 height 38
click at [403, 513] on div "Close" at bounding box center [224, 514] width 414 height 38
click at [409, 524] on button "Close" at bounding box center [401, 514] width 46 height 19
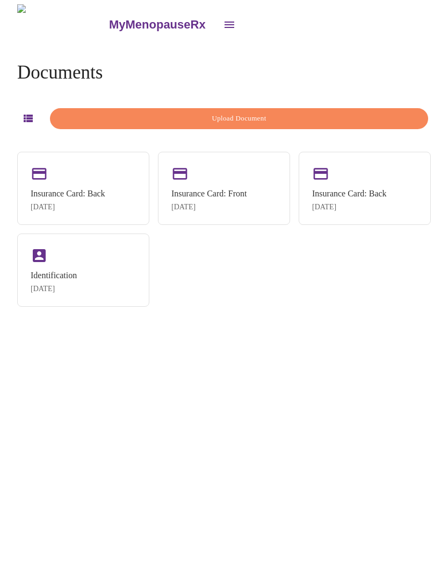
click at [382, 115] on span "Upload Document" at bounding box center [239, 118] width 354 height 12
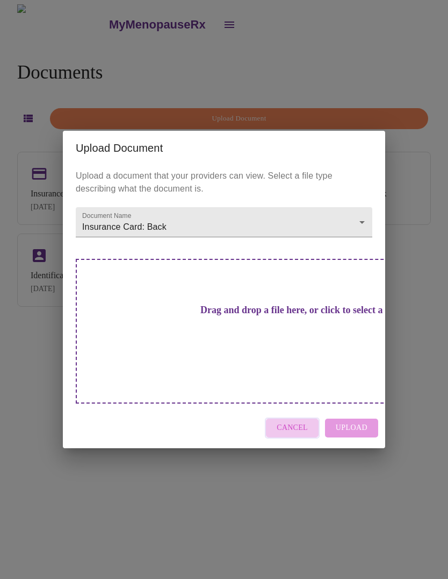
click at [305, 421] on span "Cancel" at bounding box center [292, 427] width 31 height 13
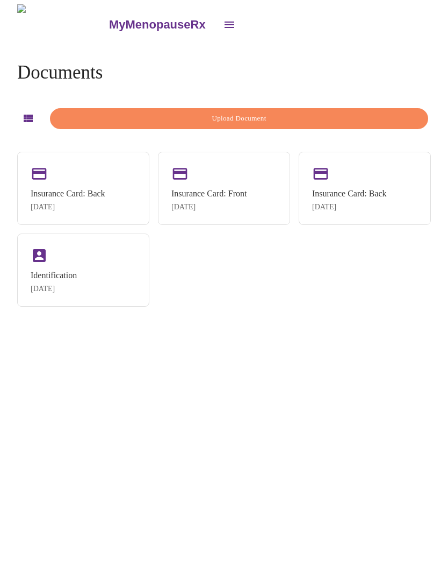
click at [373, 108] on button "Upload Document" at bounding box center [239, 118] width 379 height 21
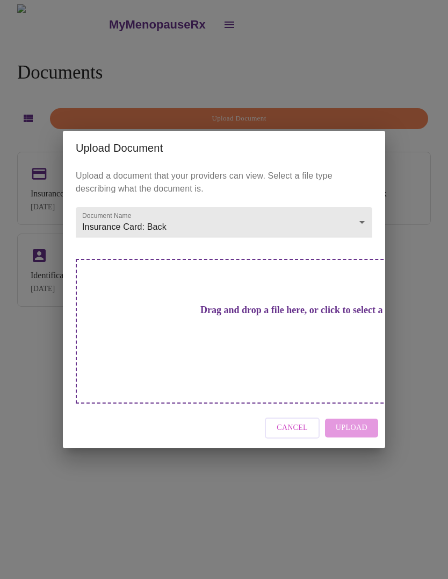
click at [310, 326] on div "Drag and drop a file here, or click to select a file" at bounding box center [299, 331] width 447 height 145
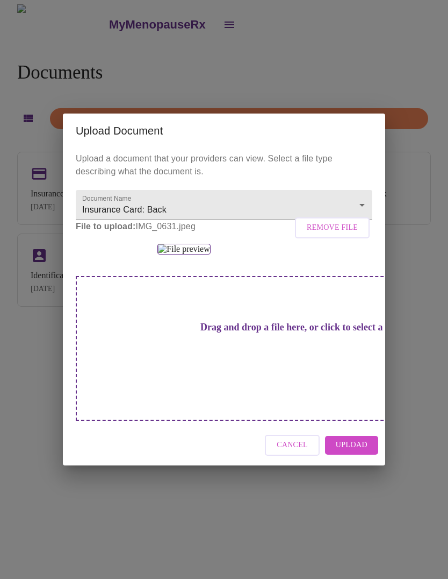
click at [366, 452] on span "Upload" at bounding box center [352, 444] width 32 height 13
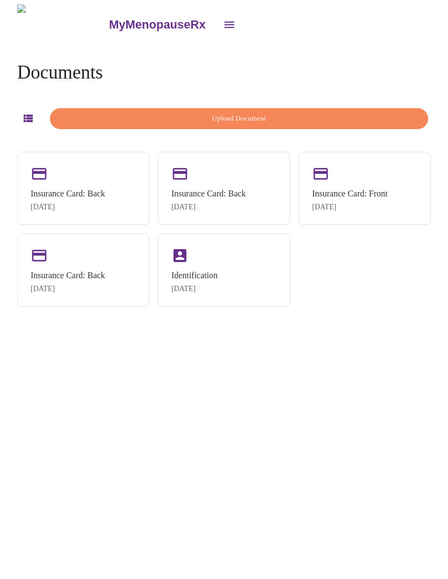
click at [24, 117] on icon "button" at bounding box center [28, 119] width 9 height 8
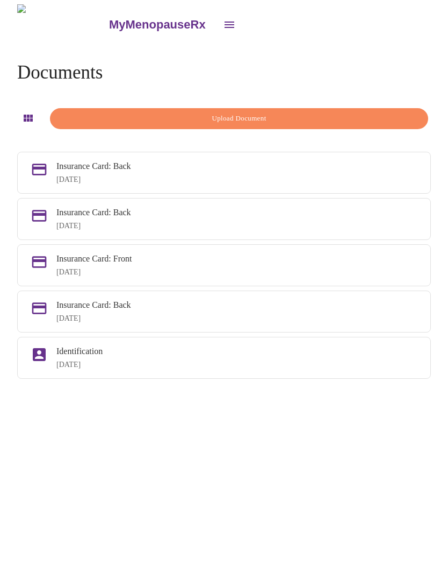
click at [416, 172] on div "Insurance Card: Back Oct 11, 2025" at bounding box center [236, 172] width 361 height 23
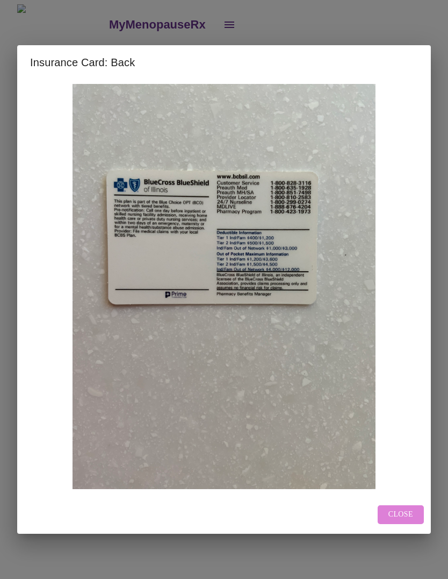
click at [412, 321] on img at bounding box center [224, 286] width 388 height 405
click at [414, 523] on button "Close" at bounding box center [401, 514] width 46 height 19
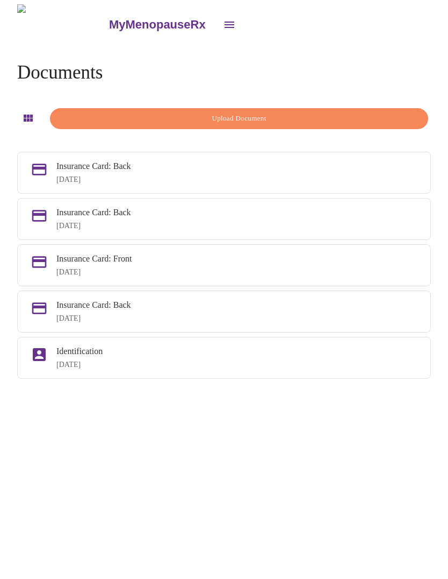
click at [217, 21] on button "open drawer" at bounding box center [230, 25] width 26 height 26
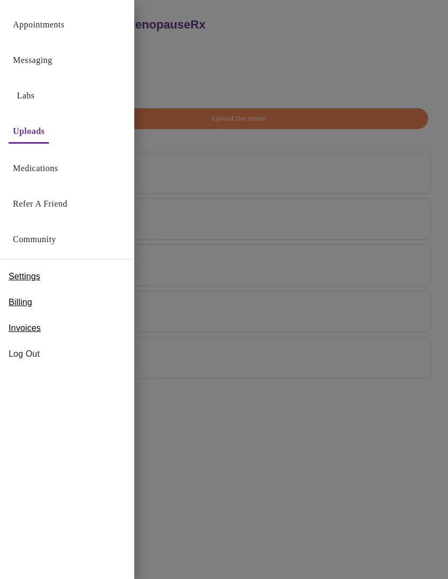
click at [357, 50] on div at bounding box center [224, 289] width 448 height 579
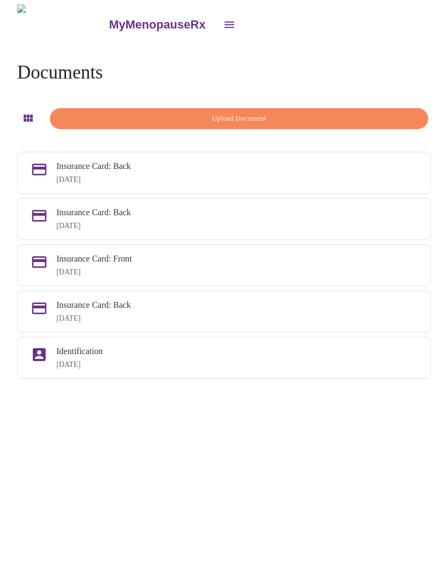
click at [22, 121] on icon "button" at bounding box center [28, 118] width 13 height 13
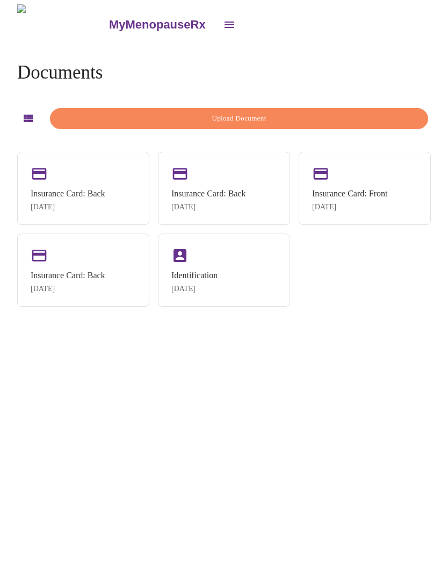
click at [225, 22] on icon "open drawer" at bounding box center [230, 25] width 10 height 6
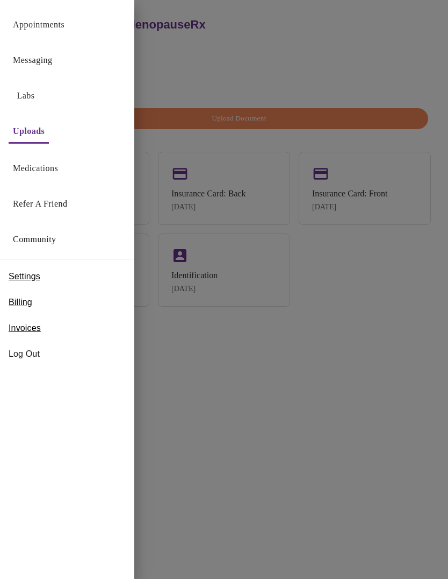
click at [61, 30] on link "Appointments" at bounding box center [39, 24] width 52 height 15
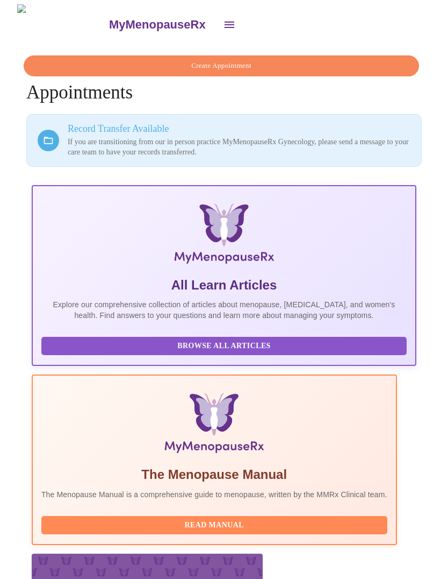
click at [223, 19] on icon "open drawer" at bounding box center [229, 24] width 13 height 13
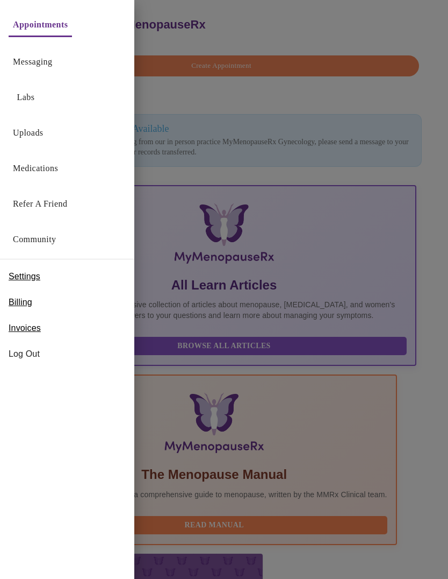
click at [44, 134] on link "Uploads" at bounding box center [28, 132] width 31 height 15
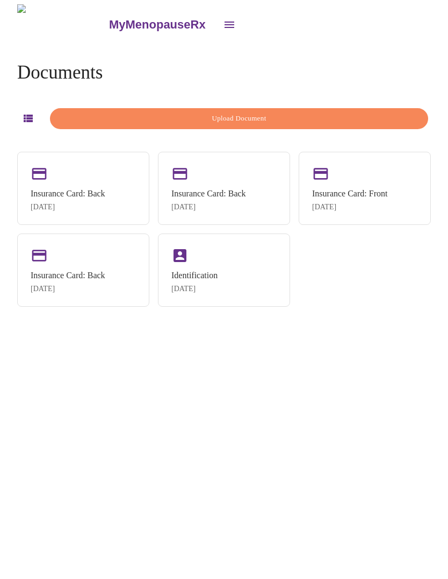
click at [24, 119] on icon "button" at bounding box center [28, 119] width 9 height 8
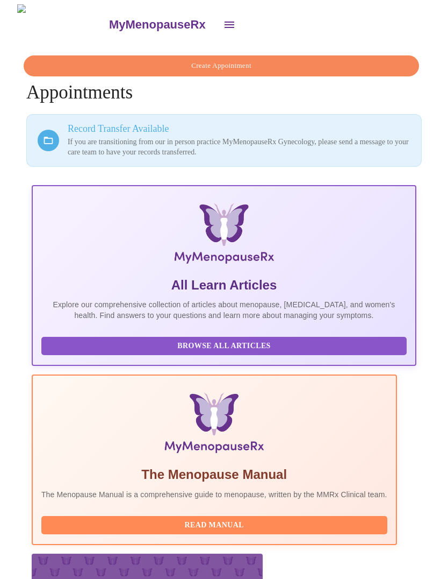
scroll to position [0, 682]
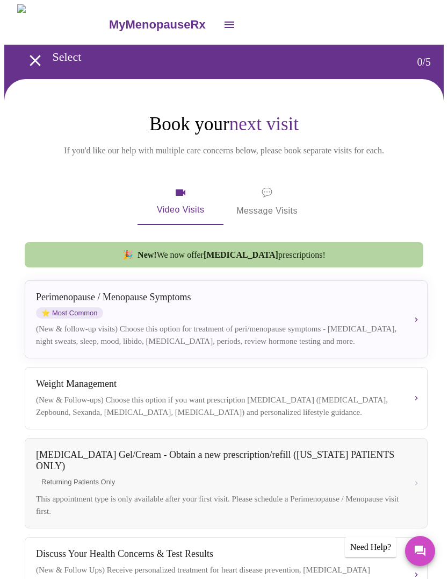
click at [410, 320] on div "[MEDICAL_DATA] / Menopause Symptoms ⭐ Most Common (New & follow-up visits) Choo…" at bounding box center [226, 318] width 381 height 55
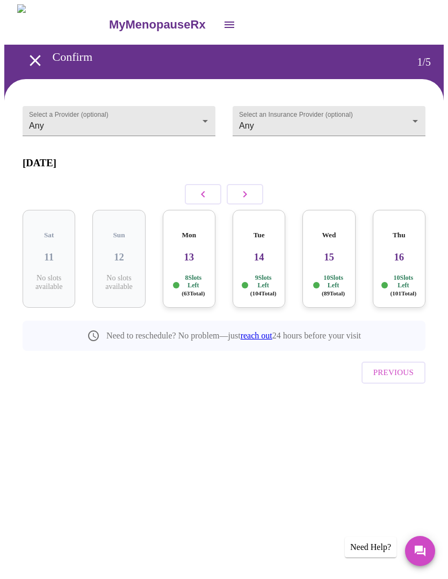
click at [197, 119] on body "MyMenopauseRx Confirm 1 / 5 Select a Provider (optional) Any Any Select an Insu…" at bounding box center [224, 220] width 440 height 433
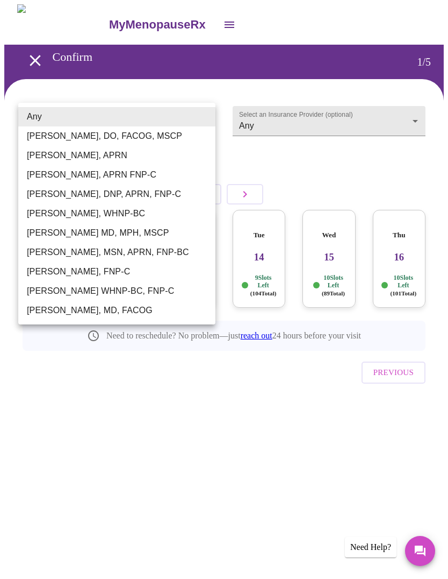
click at [159, 136] on li "[PERSON_NAME], DO, FACOG, MSCP" at bounding box center [116, 135] width 197 height 19
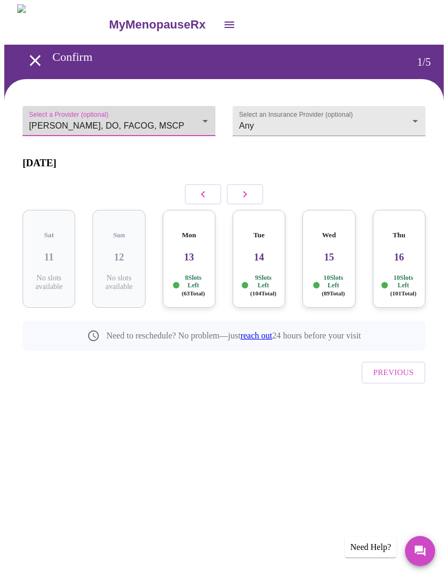
type input "[PERSON_NAME], DO, FACOG, MSCP"
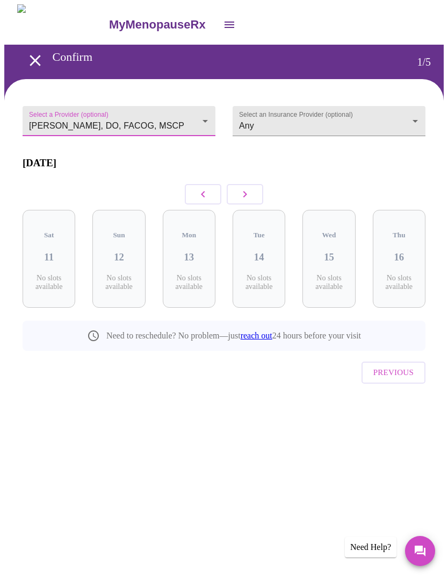
click at [400, 111] on body "MyMenopauseRx Confirm 1 / 5 Select a Provider (optional) Barbra S Hanna, DO, FA…" at bounding box center [224, 220] width 440 height 433
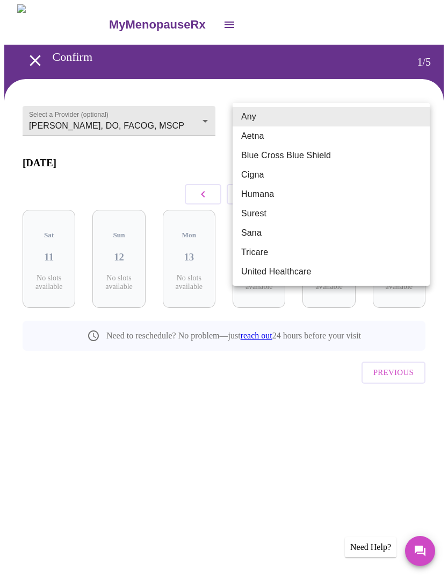
click at [329, 155] on li "Blue Cross Blue Shield" at bounding box center [331, 155] width 197 height 19
type input "Blue Cross Blue Shield"
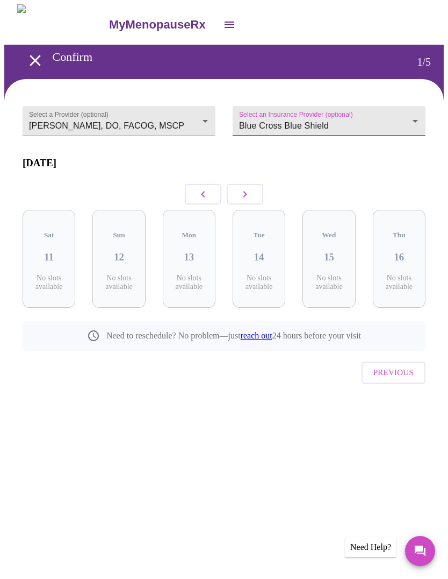
click at [247, 179] on div at bounding box center [224, 194] width 403 height 31
click at [250, 188] on icon "button" at bounding box center [245, 194] width 13 height 13
click at [250, 189] on icon "button" at bounding box center [245, 194] width 13 height 13
click at [251, 190] on icon "button" at bounding box center [245, 194] width 13 height 13
click at [250, 188] on icon "button" at bounding box center [245, 194] width 13 height 13
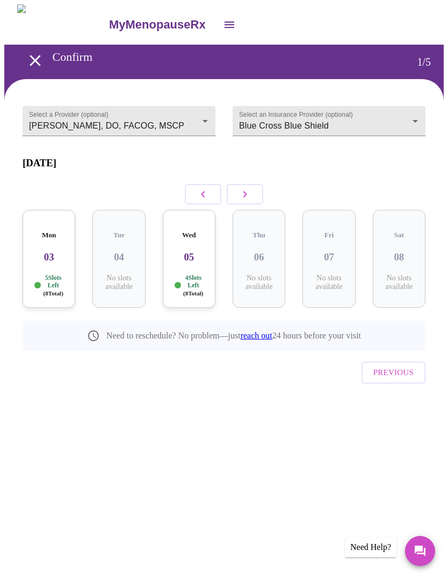
click at [50, 274] on p "5 Slots Left ( 8 Total)" at bounding box center [53, 285] width 20 height 23
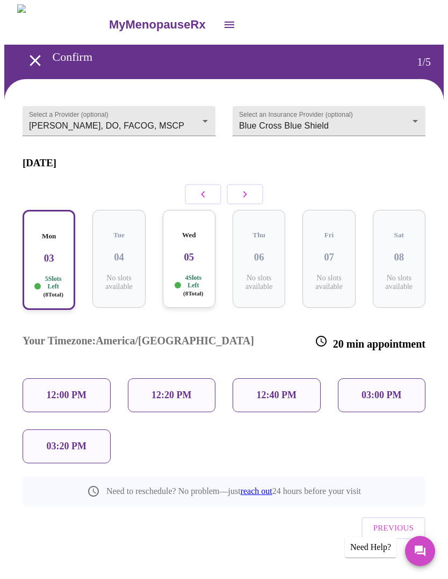
click at [61, 440] on p "03:20 PM" at bounding box center [67, 445] width 40 height 11
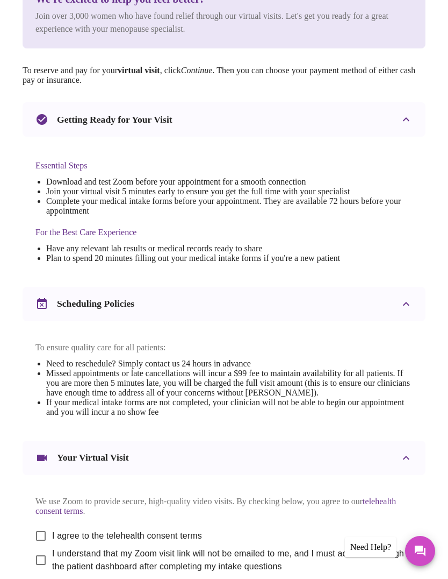
scroll to position [237, 0]
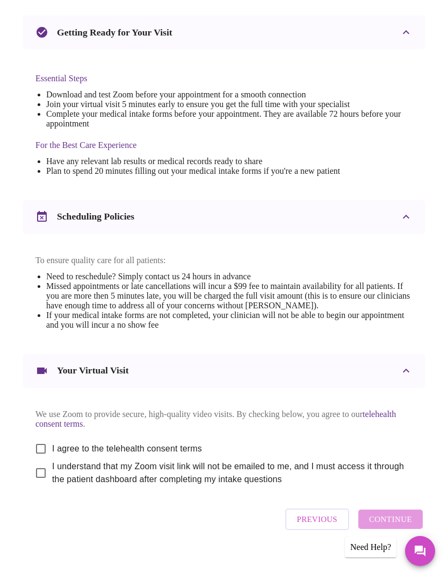
click at [30, 460] on input "I agree to the telehealth consent terms" at bounding box center [41, 448] width 23 height 23
checkbox input "true"
click at [45, 484] on input "I understand that my Zoom visit link will not be emailed to me, and I must acce…" at bounding box center [41, 472] width 23 height 23
checkbox input "true"
click at [392, 526] on span "Continue" at bounding box center [390, 519] width 43 height 14
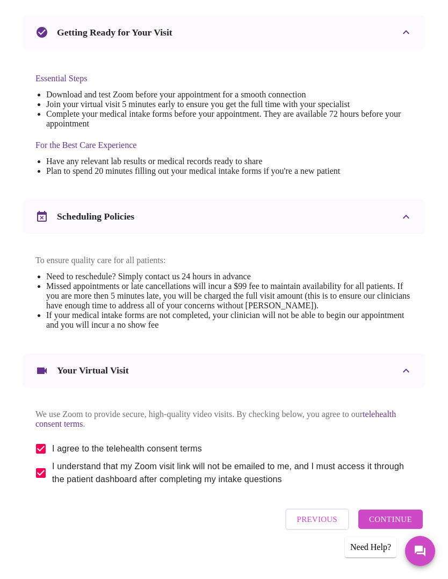
scroll to position [0, 0]
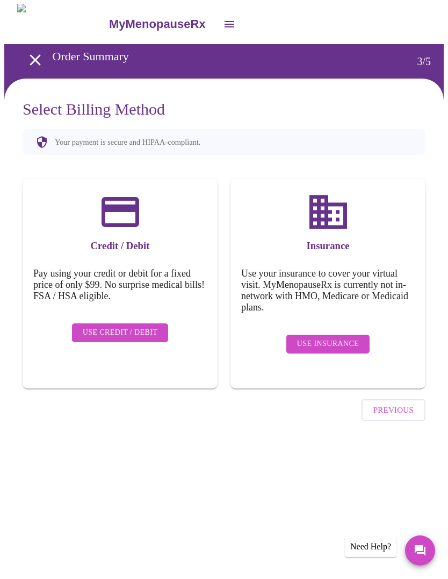
click at [352, 338] on span "Use Insurance" at bounding box center [328, 344] width 62 height 13
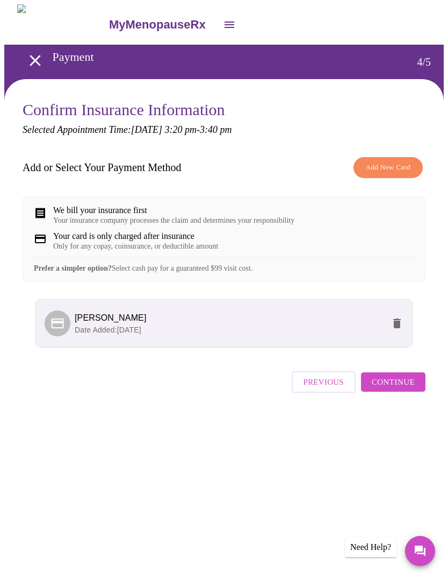
click at [405, 389] on span "Continue" at bounding box center [393, 382] width 43 height 14
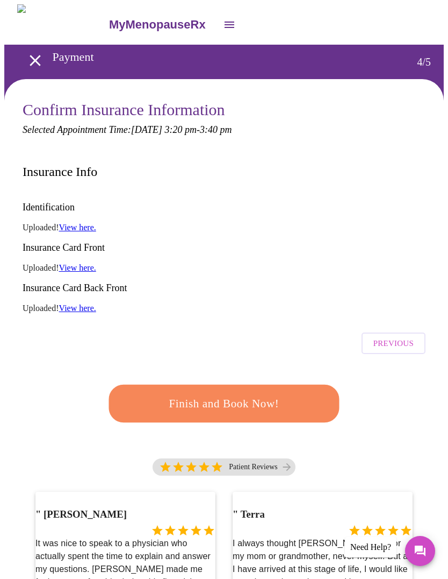
click at [294, 394] on span "Finish and Book Now!" at bounding box center [224, 404] width 199 height 20
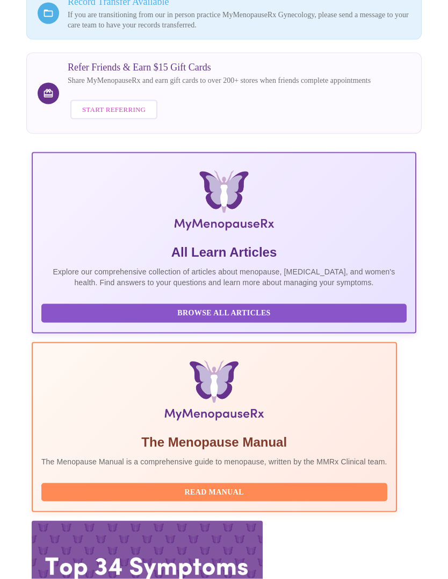
scroll to position [143, 0]
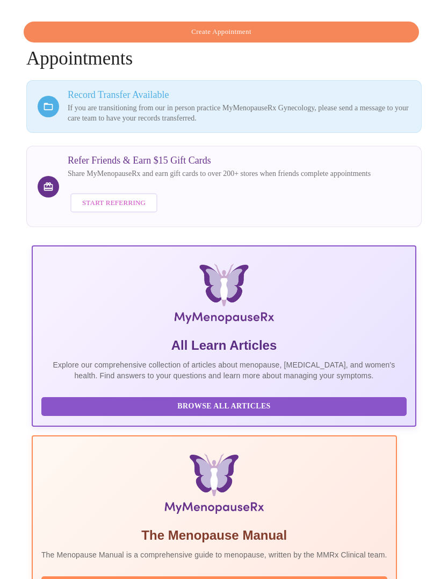
scroll to position [71, 0]
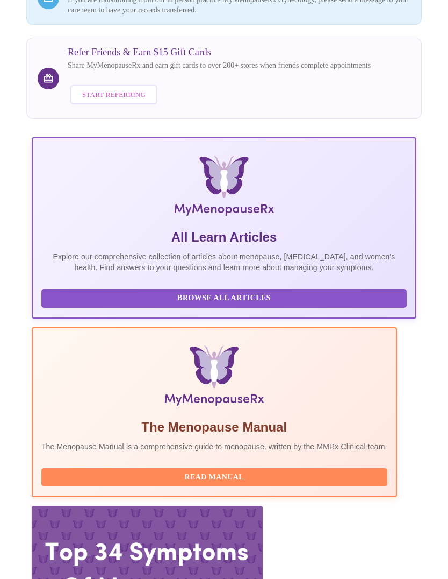
scroll to position [143, 0]
